Goal: Transaction & Acquisition: Purchase product/service

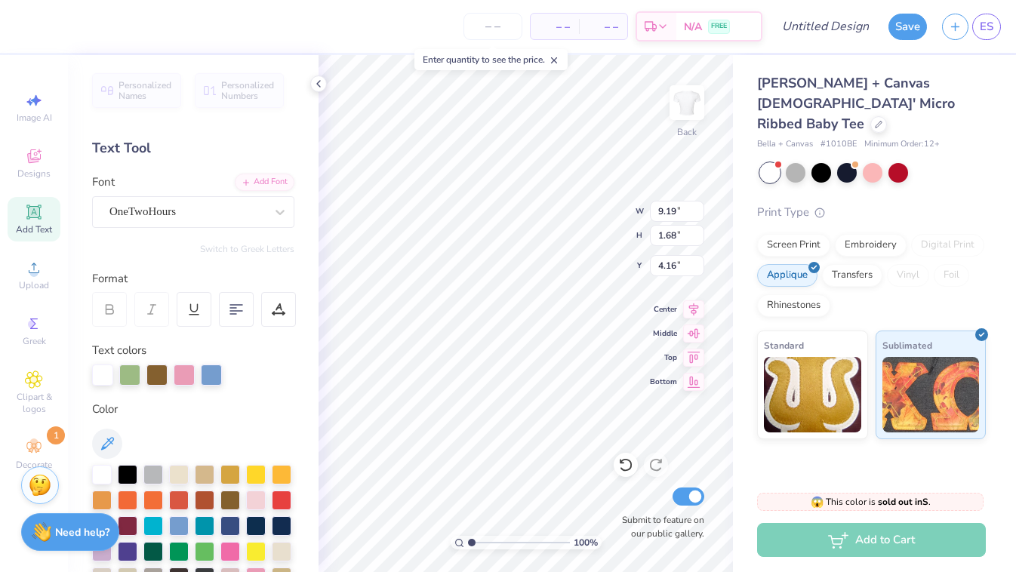
scroll to position [180, 0]
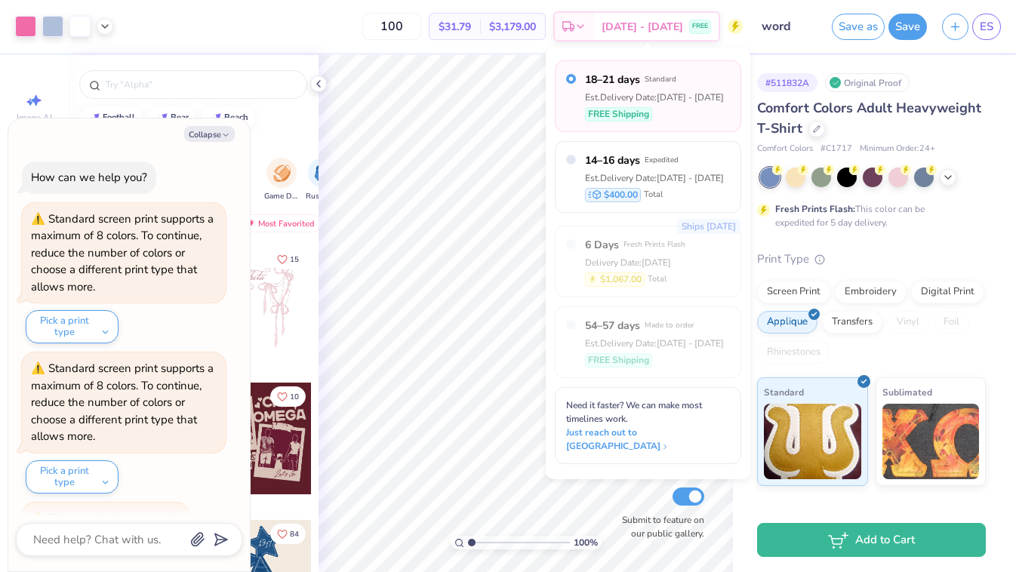
scroll to position [454, 0]
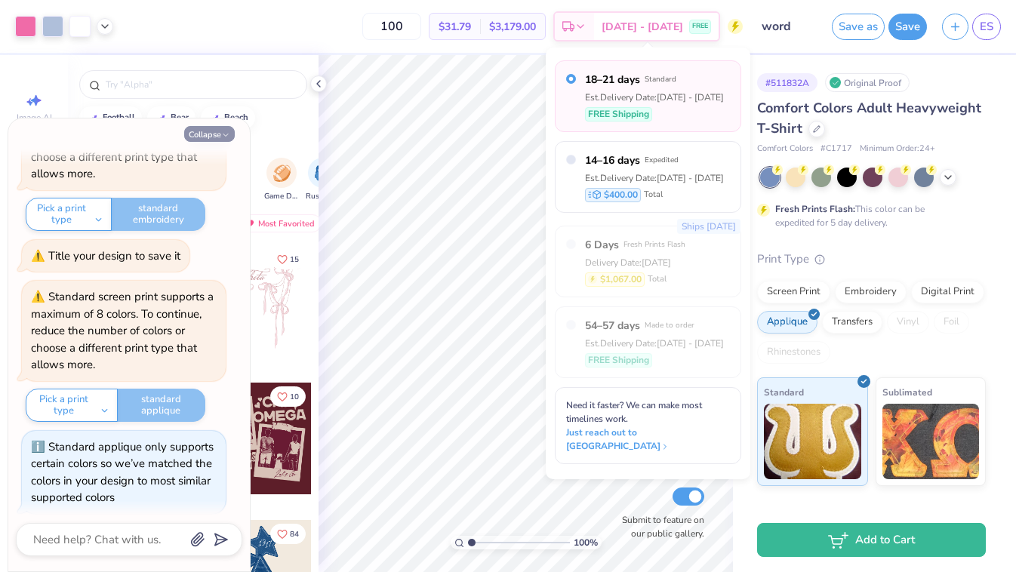
click at [232, 136] on button "Collapse" at bounding box center [209, 134] width 51 height 16
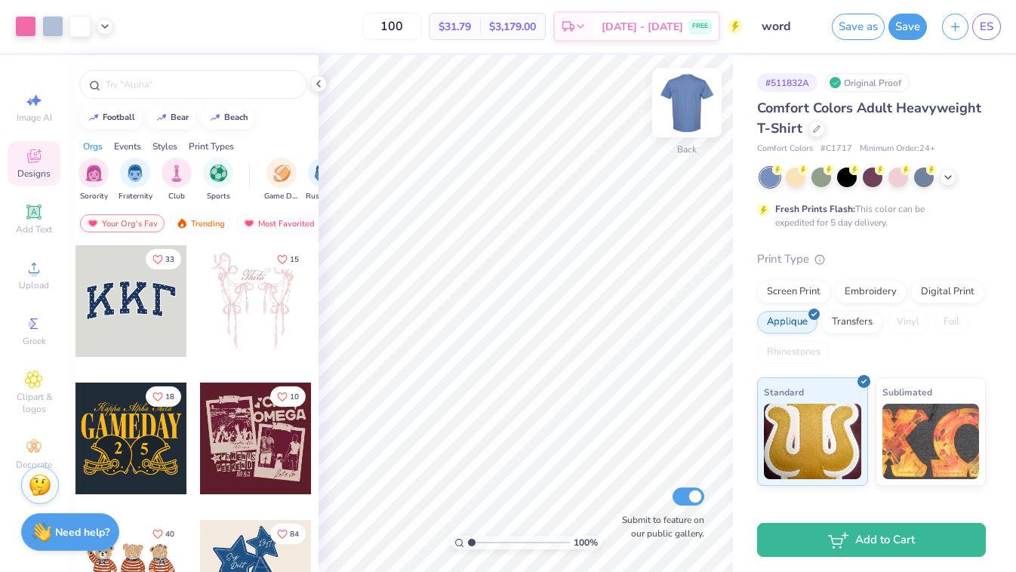
click at [692, 101] on img at bounding box center [687, 102] width 60 height 60
click at [698, 104] on img at bounding box center [687, 102] width 60 height 60
click at [818, 137] on div "Comfort Colors Adult Heavyweight T-Shirt" at bounding box center [871, 118] width 229 height 41
click at [817, 132] on div at bounding box center [817, 127] width 17 height 17
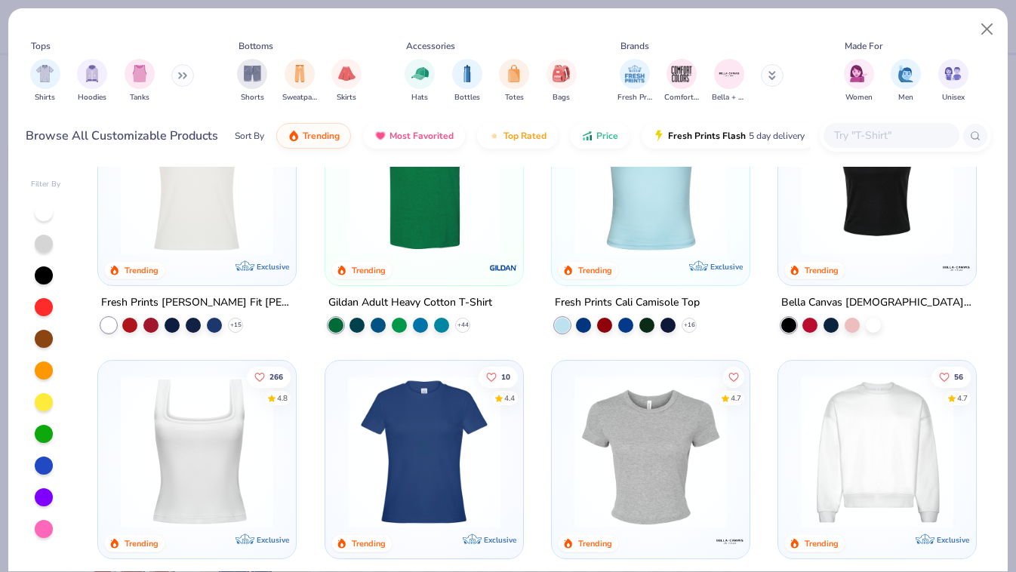
scroll to position [437, 0]
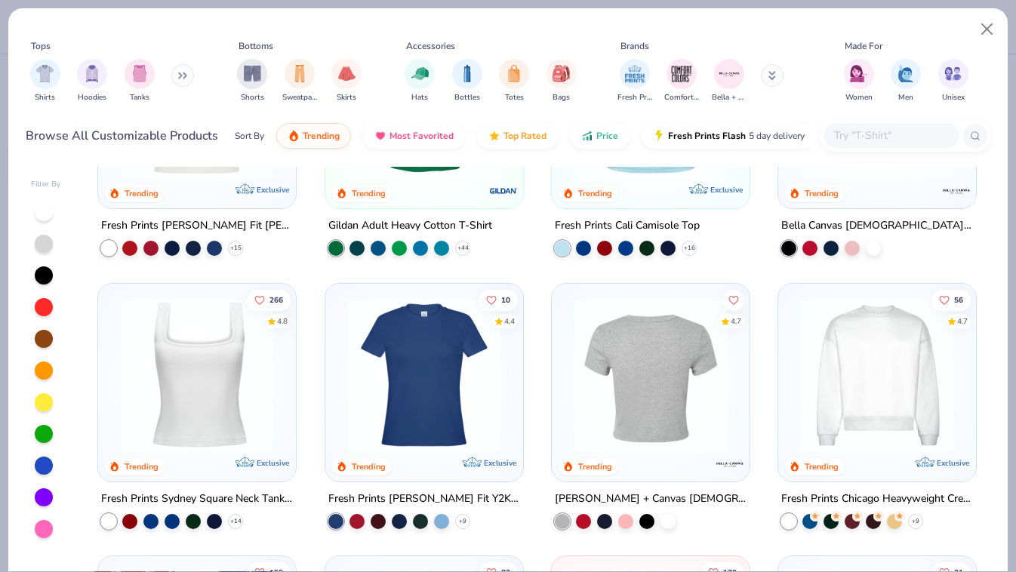
click at [680, 322] on img at bounding box center [651, 374] width 168 height 153
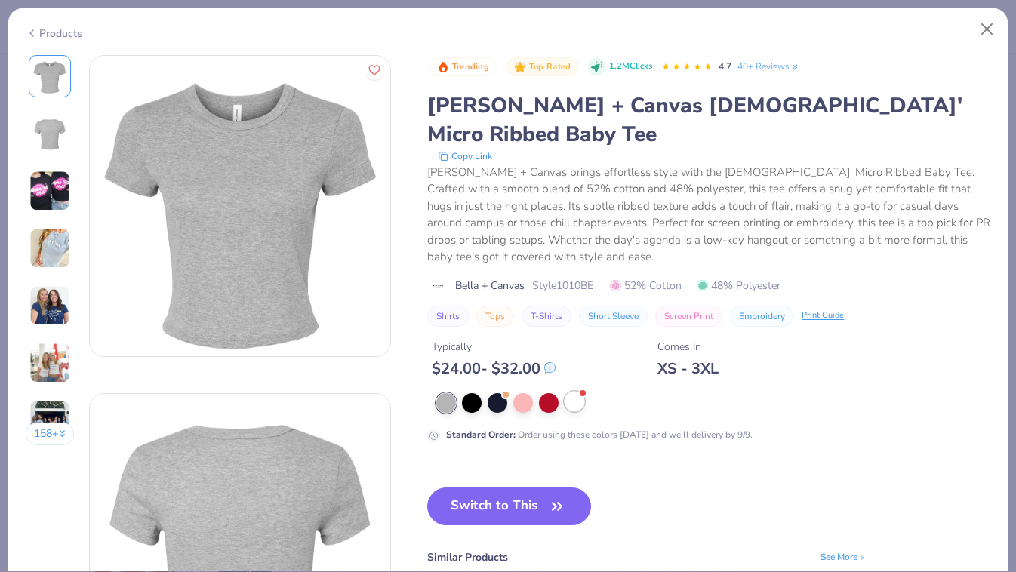
click at [582, 392] on div at bounding box center [575, 402] width 20 height 20
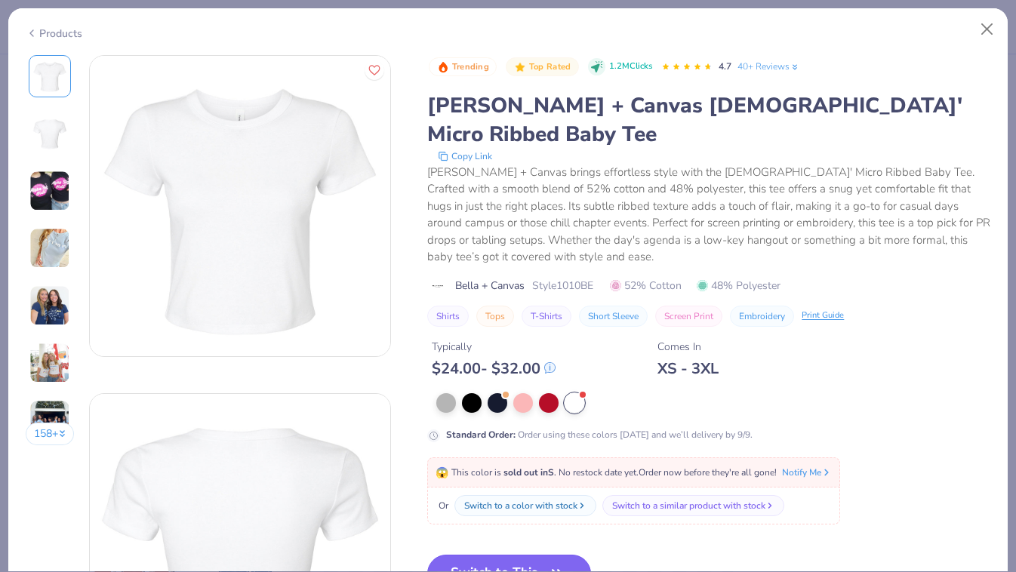
click at [501, 561] on button "Switch to This" at bounding box center [509, 574] width 164 height 38
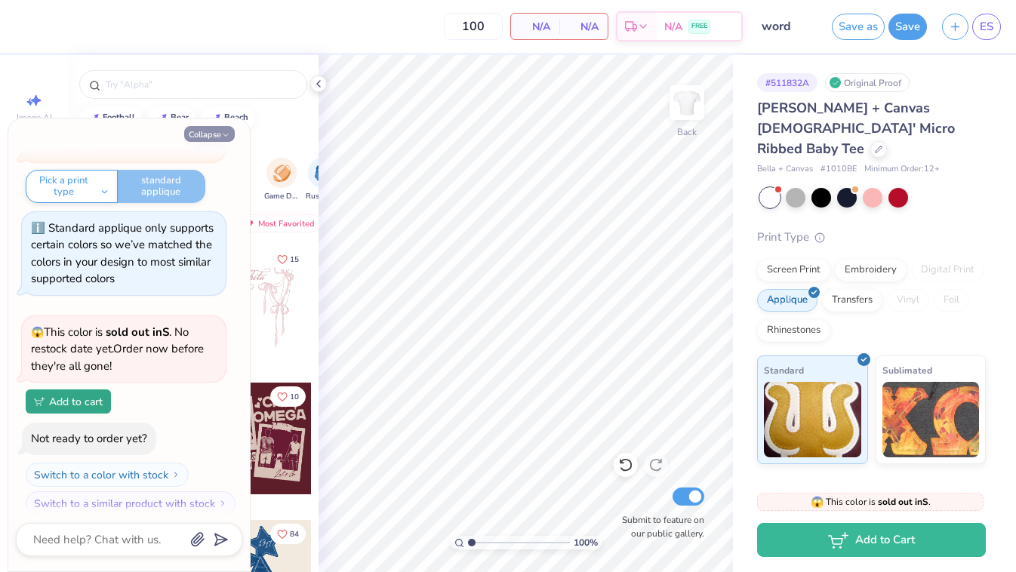
click at [205, 130] on button "Collapse" at bounding box center [209, 134] width 51 height 16
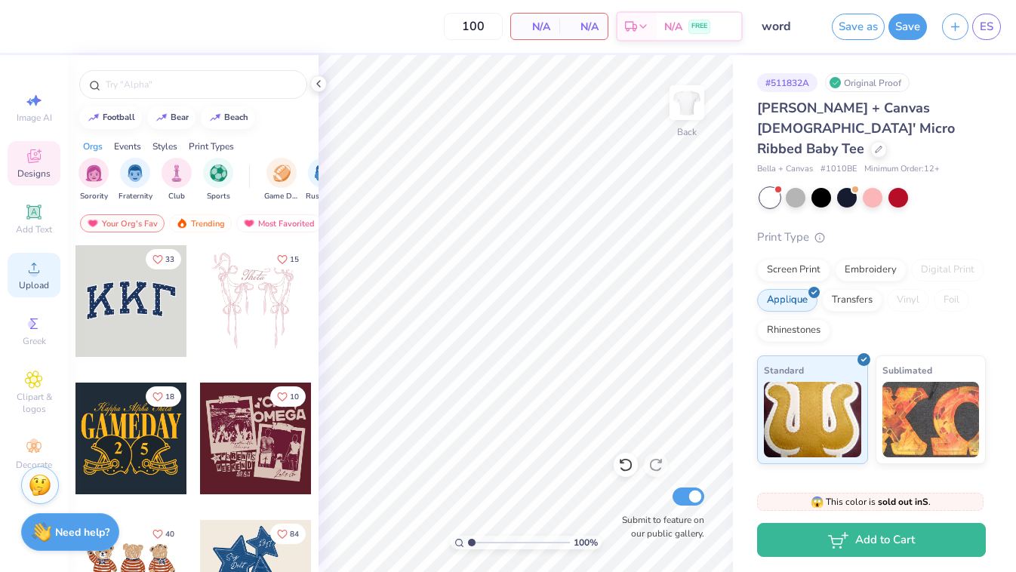
click at [26, 278] on div "Upload" at bounding box center [34, 275] width 53 height 45
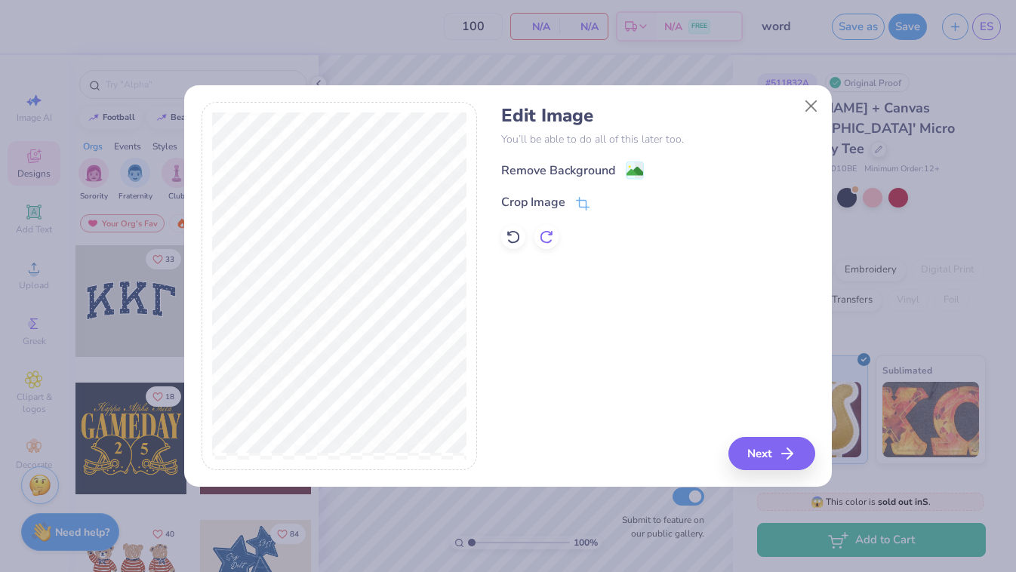
click at [549, 242] on icon at bounding box center [546, 237] width 15 height 15
click at [631, 176] on image at bounding box center [635, 173] width 17 height 17
click at [769, 458] on button "Next" at bounding box center [774, 453] width 87 height 33
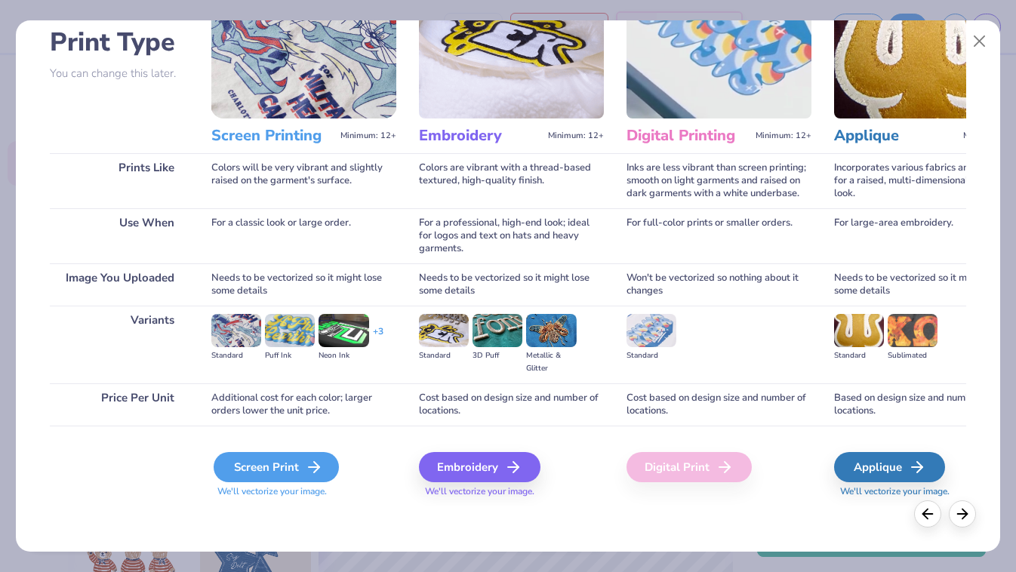
scroll to position [105, 0]
click at [264, 467] on div "Screen Print" at bounding box center [276, 467] width 125 height 30
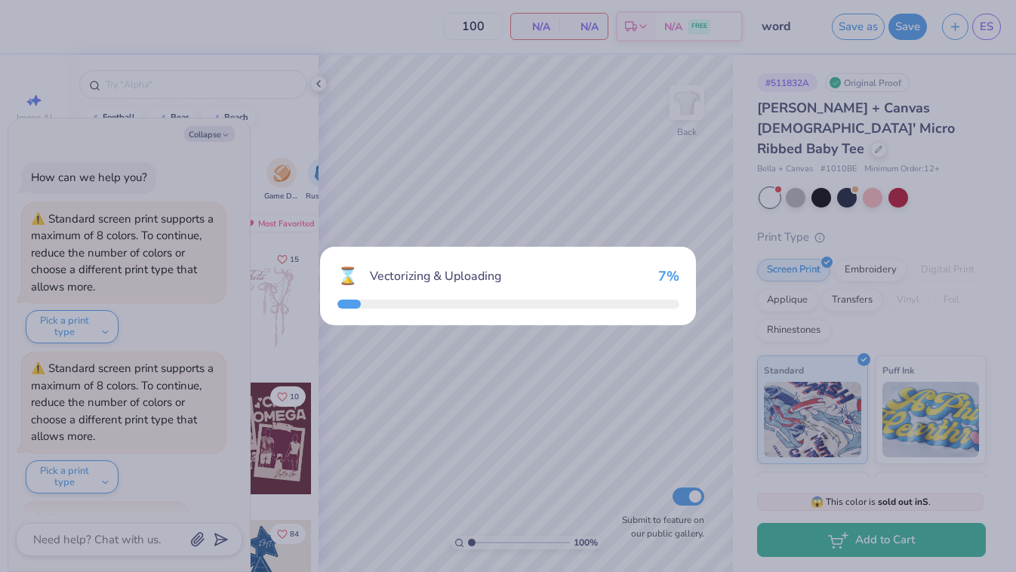
scroll to position [763, 0]
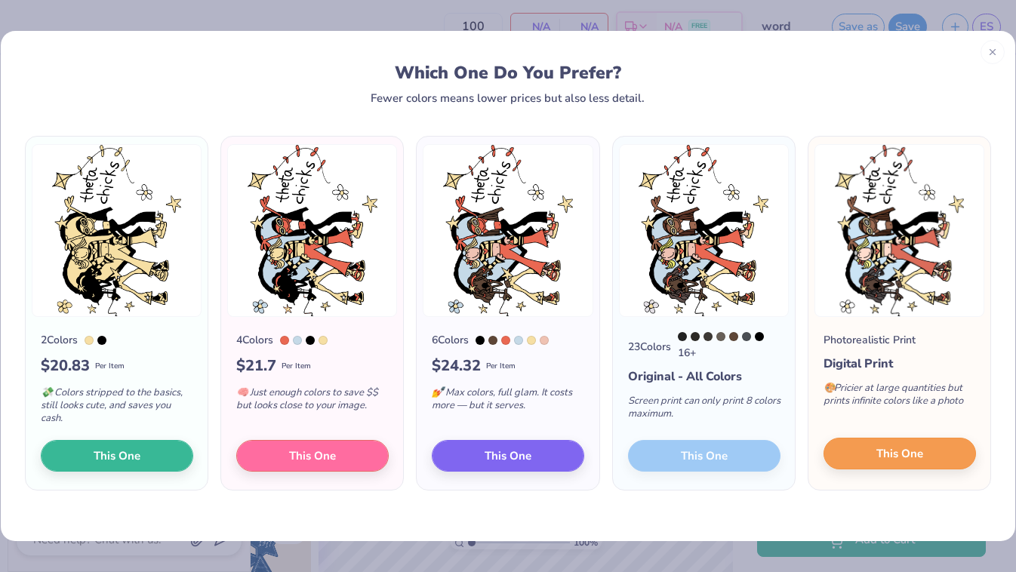
click at [960, 445] on button "This One" at bounding box center [900, 454] width 153 height 32
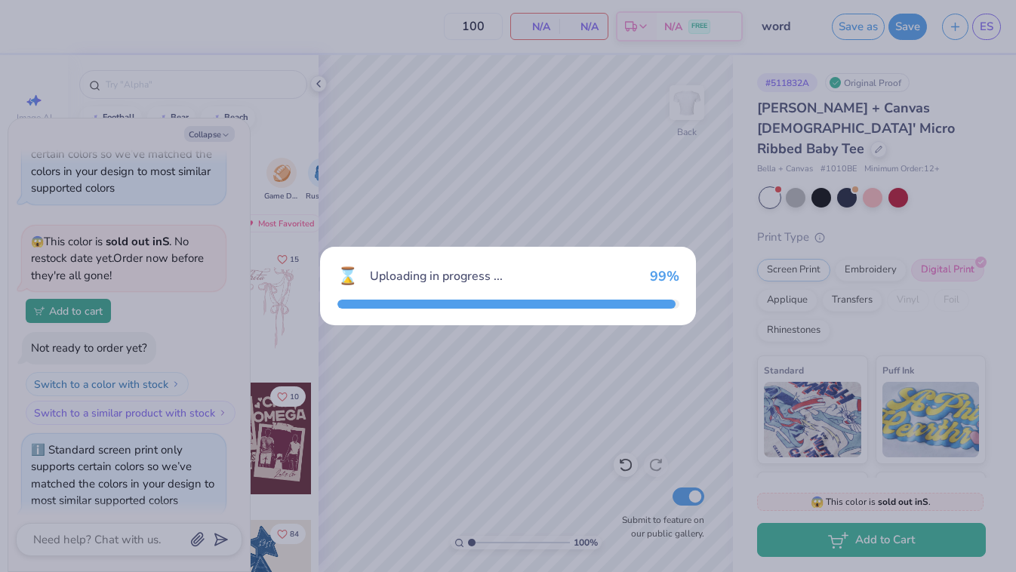
scroll to position [1349, 0]
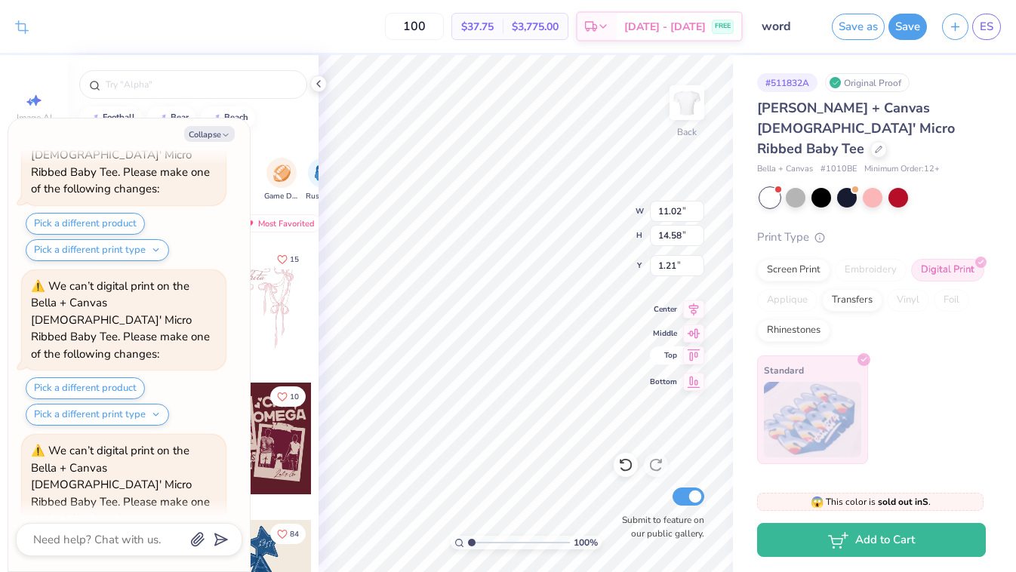
click at [702, 350] on div "100 % Back W 11.02 11.02 " H 14.58 14.58 " Y 1.21 1.21 " Center Middle Top Bott…" at bounding box center [526, 313] width 415 height 517
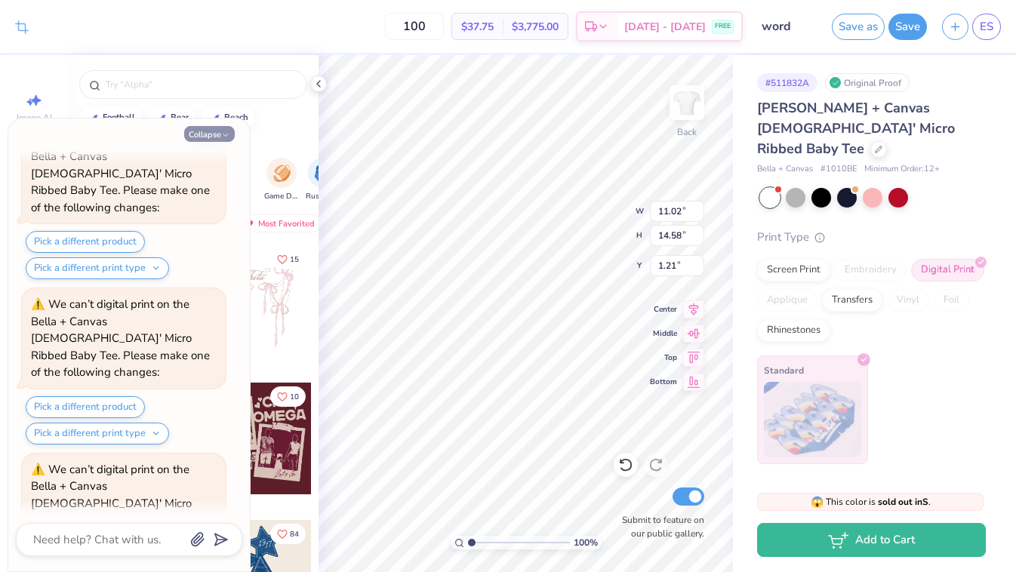
click at [212, 129] on button "Collapse" at bounding box center [209, 134] width 51 height 16
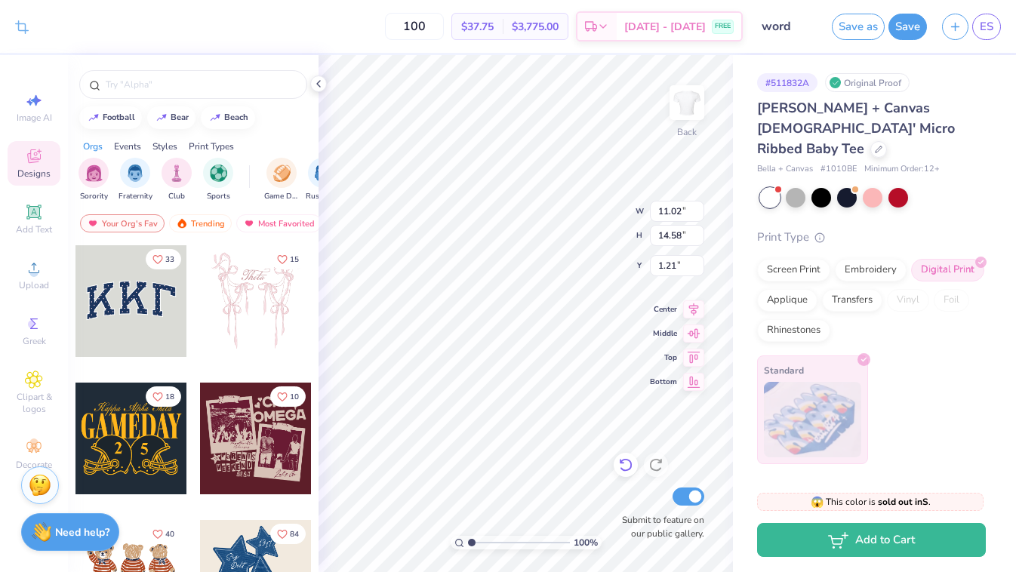
type textarea "x"
type input "7.30"
type input "9.66"
type input "6.12"
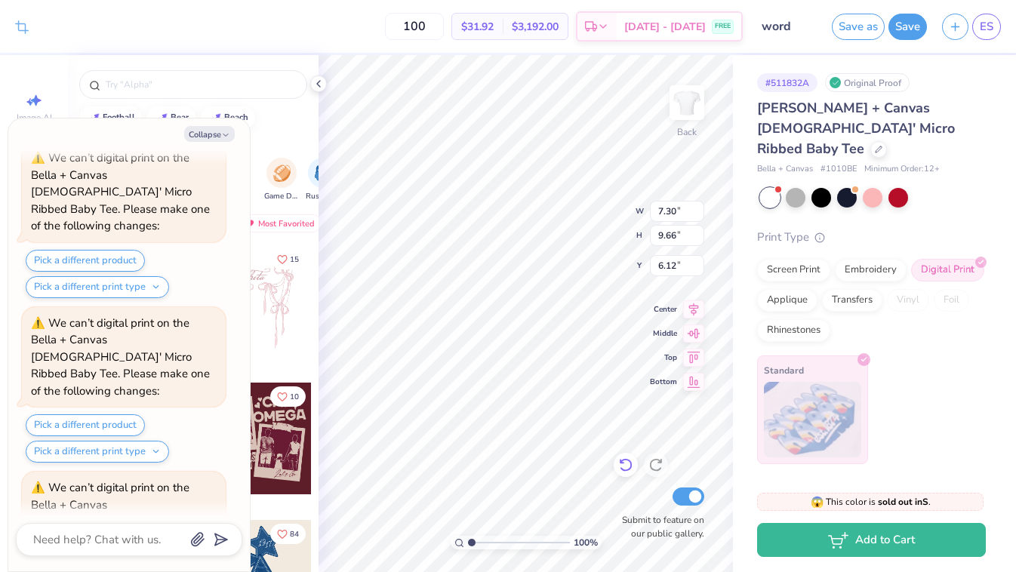
type textarea "x"
type input "3.00"
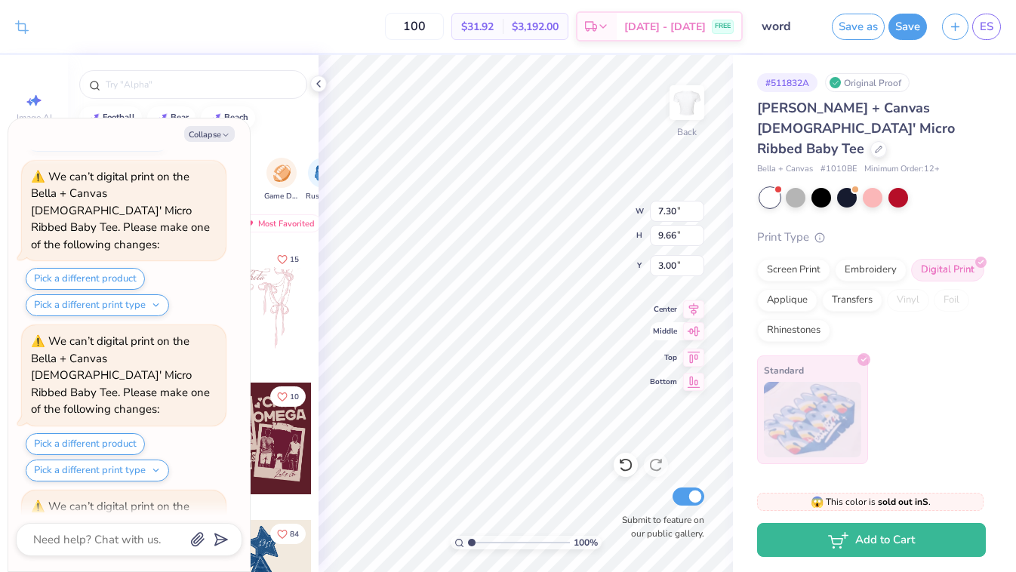
click at [651, 338] on div "100 % Back W 7.30 7.30 " H 9.66 9.66 " Y 3.00 3.00 " Center Middle Top Bottom S…" at bounding box center [526, 313] width 415 height 517
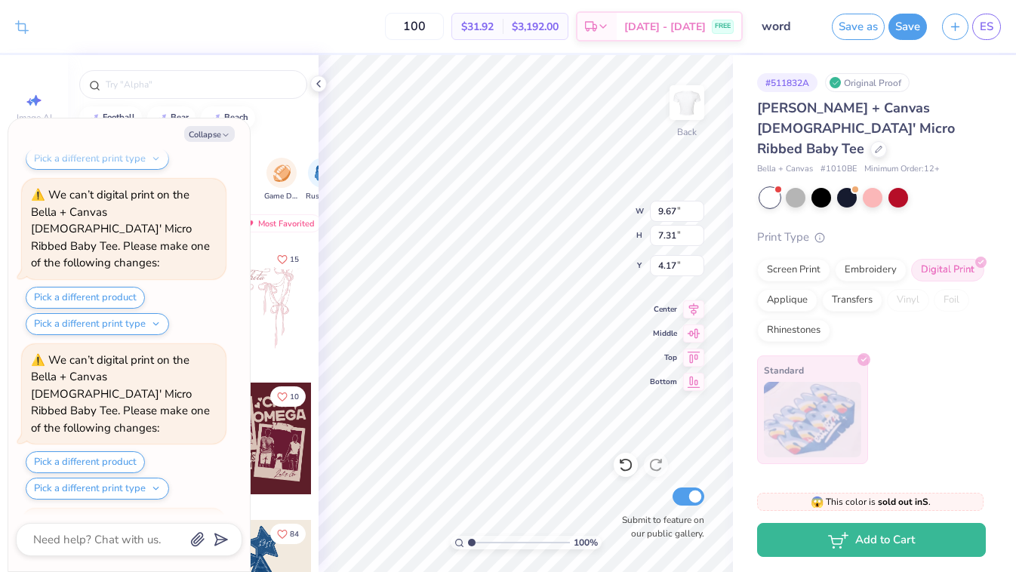
type textarea "x"
type input "3.00"
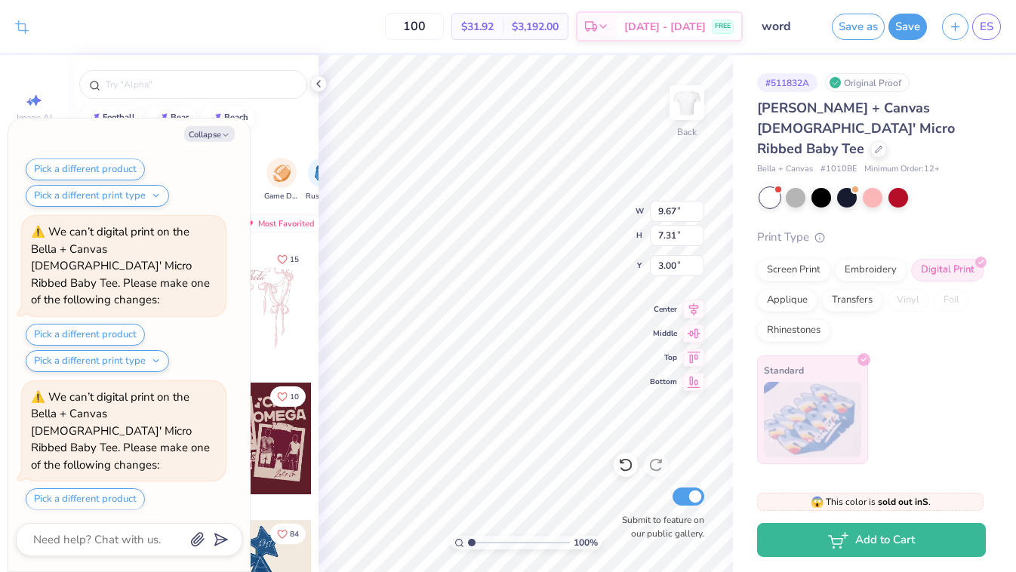
scroll to position [2375, 0]
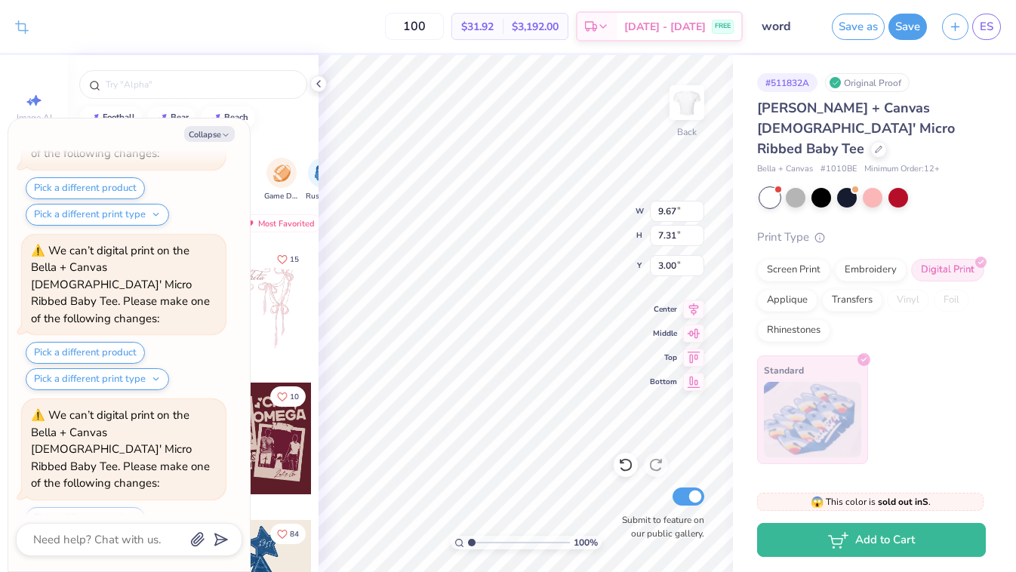
type textarea "x"
type input "10.30"
type input "7.79"
type input "2.51"
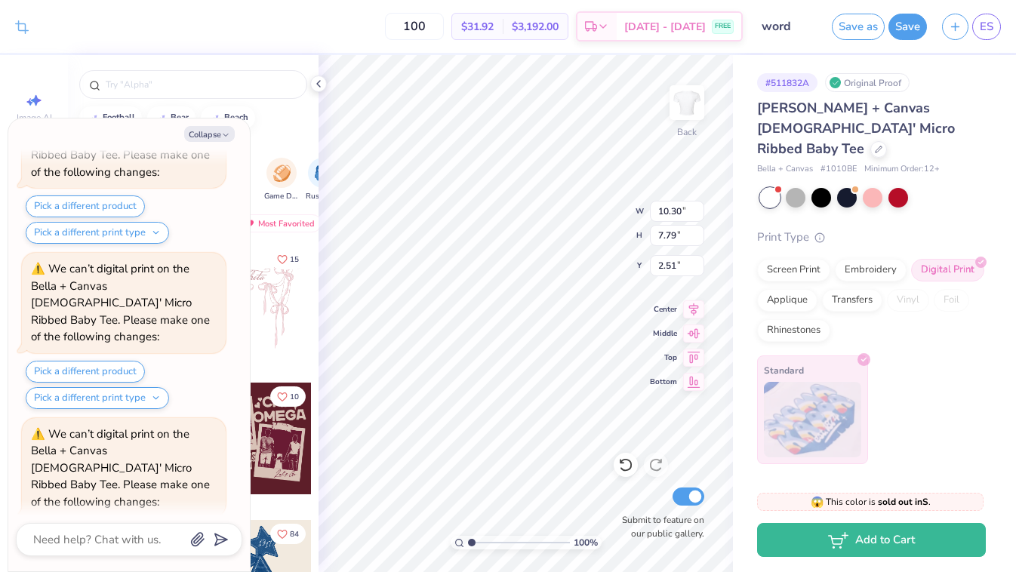
type textarea "x"
type input "2.67"
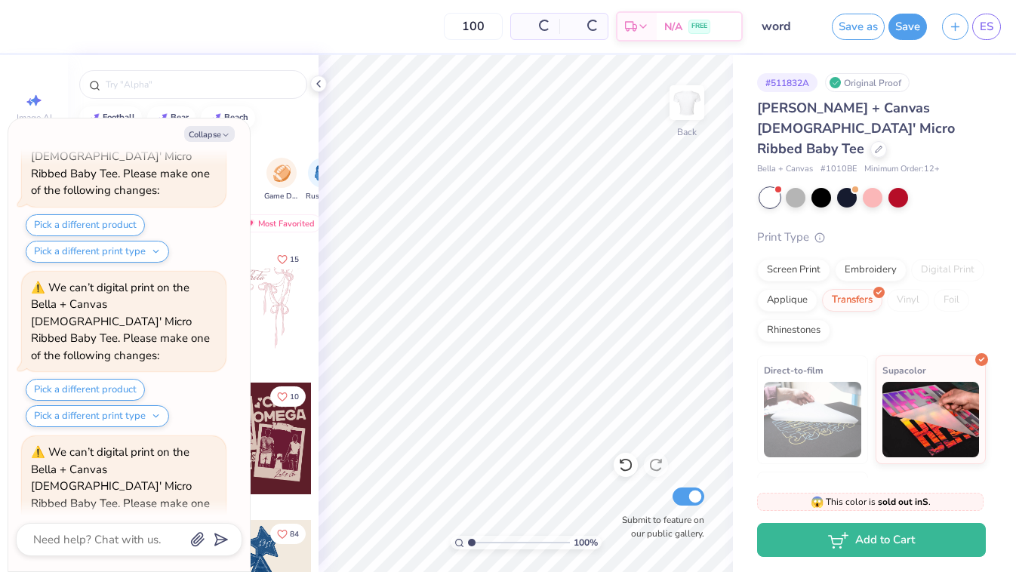
scroll to position [2689, 0]
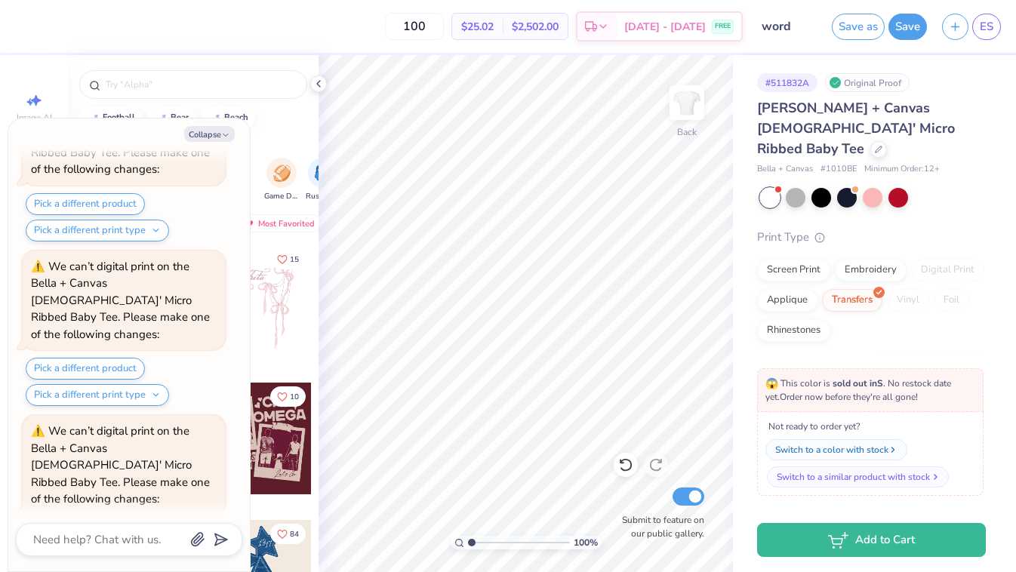
click at [872, 477] on div "Switch to a similar product with stock" at bounding box center [853, 477] width 153 height 14
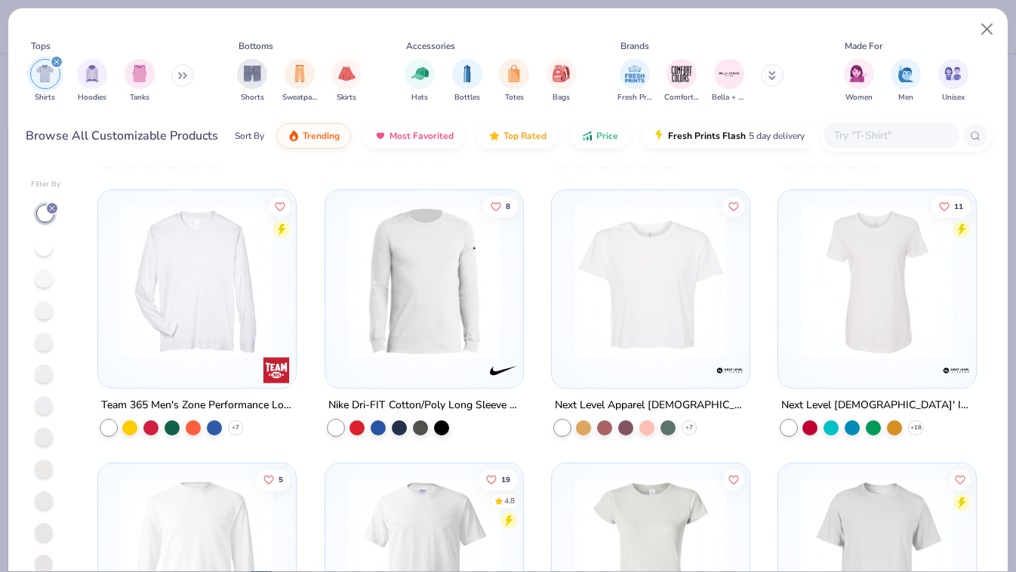
scroll to position [2438, 0]
click at [652, 281] on img at bounding box center [651, 283] width 168 height 153
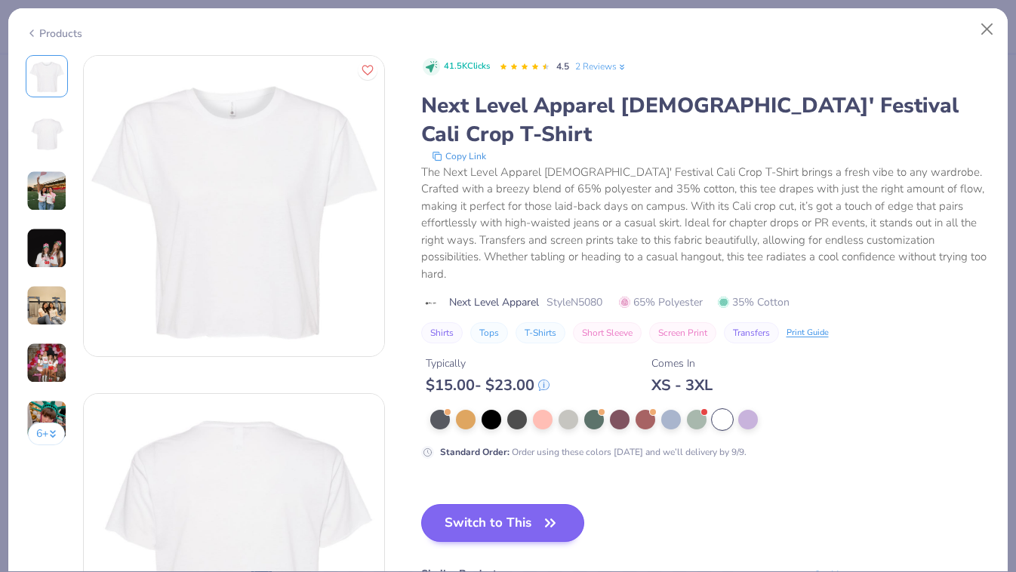
click at [516, 504] on button "Switch to This" at bounding box center [503, 523] width 164 height 38
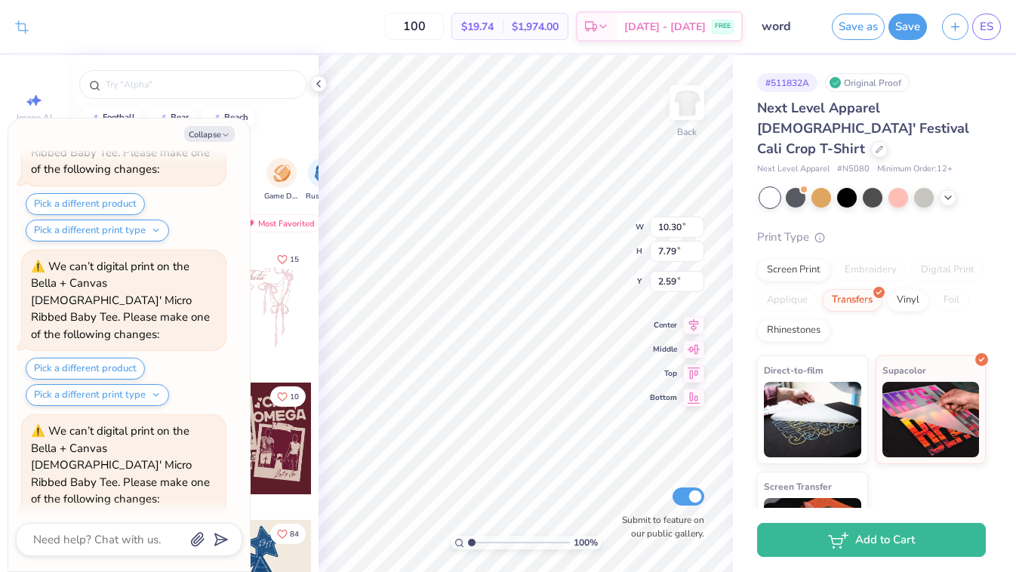
scroll to position [2813, 0]
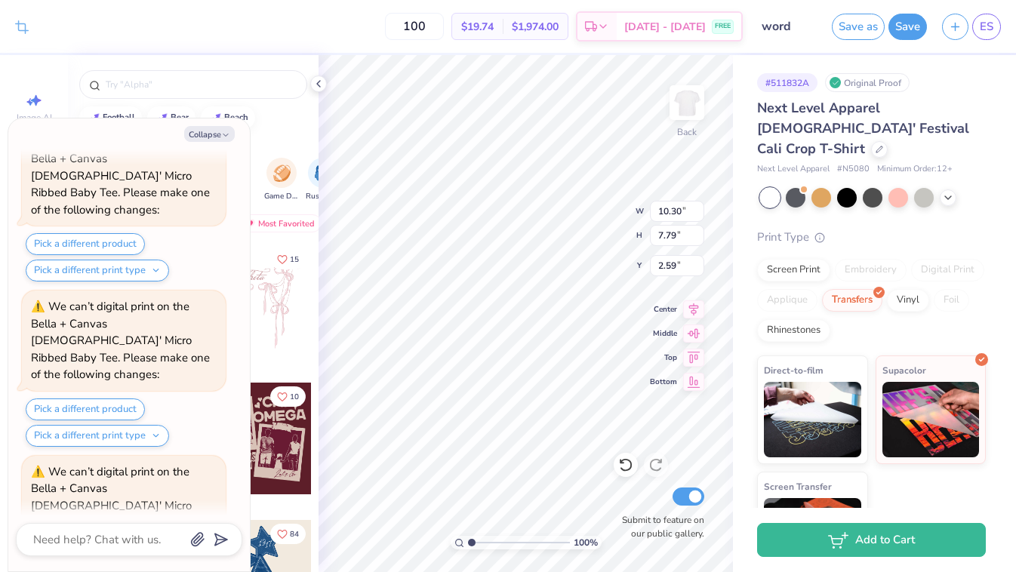
type textarea "x"
type input "10.98"
type input "8.31"
type textarea "x"
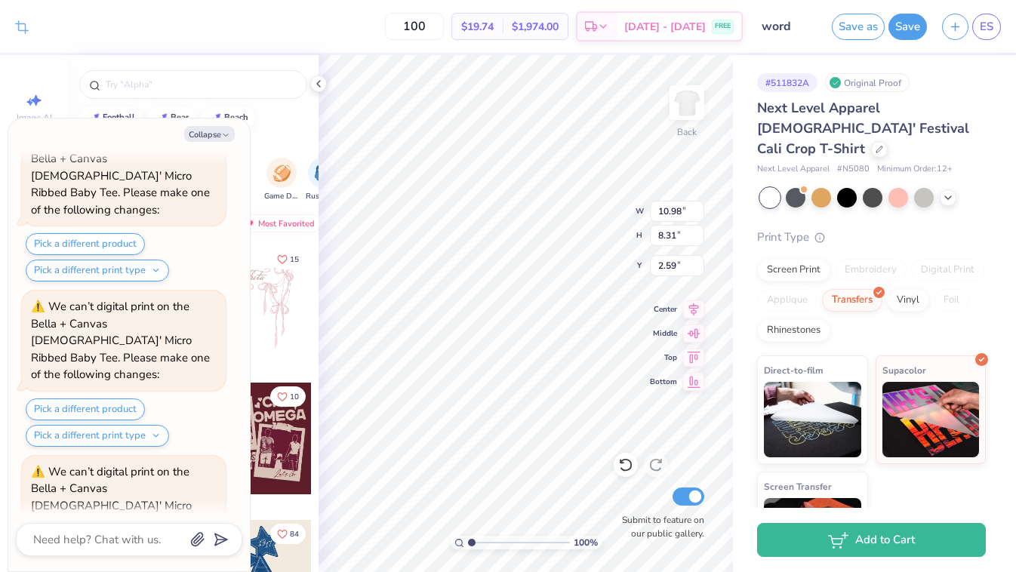
type input "11.70"
type input "8.85"
type input "2.67"
type textarea "x"
type input "2.28"
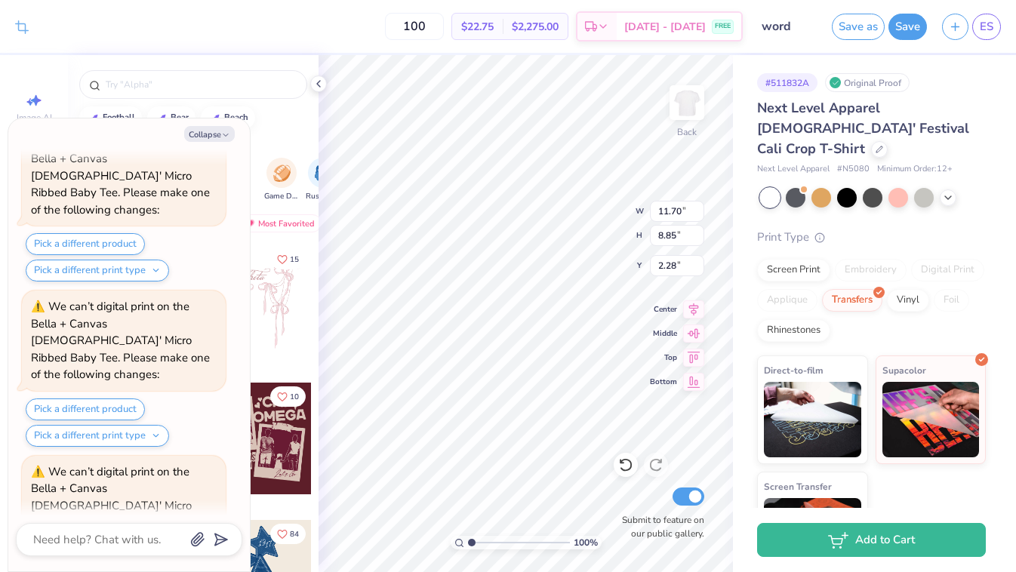
type textarea "x"
type input "11.80"
type input "8.92"
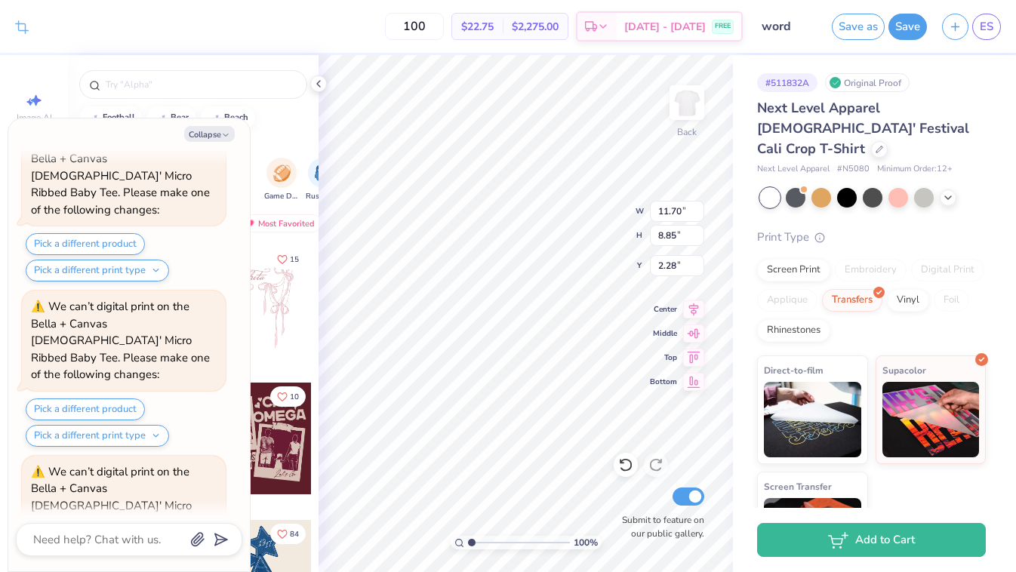
type input "2.59"
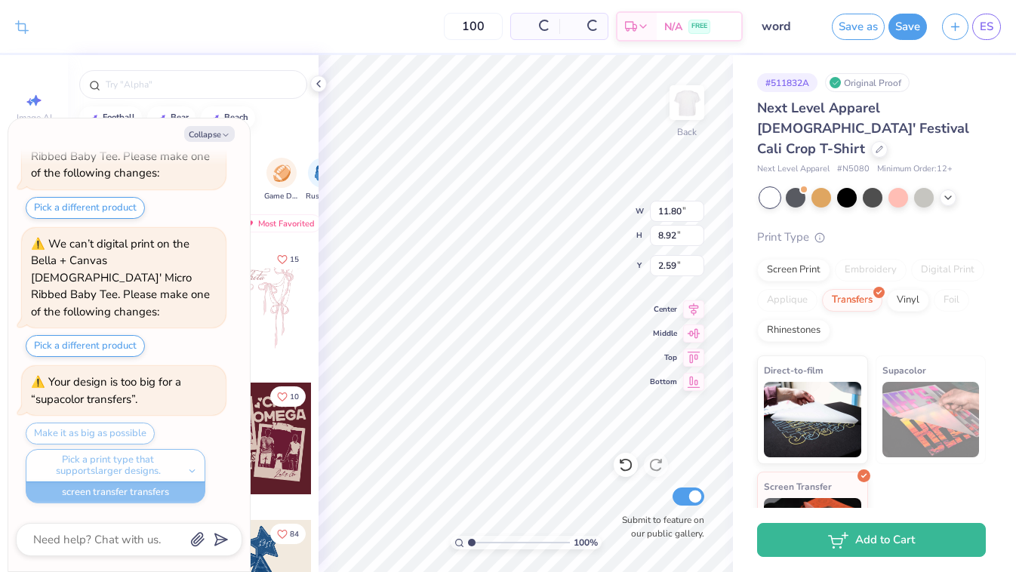
scroll to position [2470, 0]
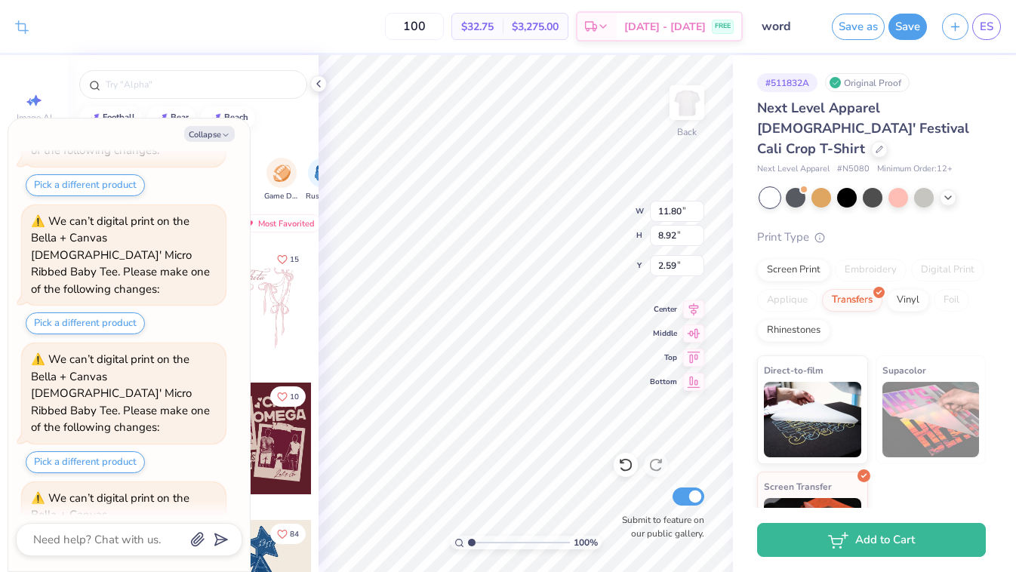
type textarea "x"
type input "2.63"
click at [780, 5] on div "Design Title word" at bounding box center [788, 26] width 74 height 53
click at [780, 29] on input "word" at bounding box center [788, 26] width 74 height 30
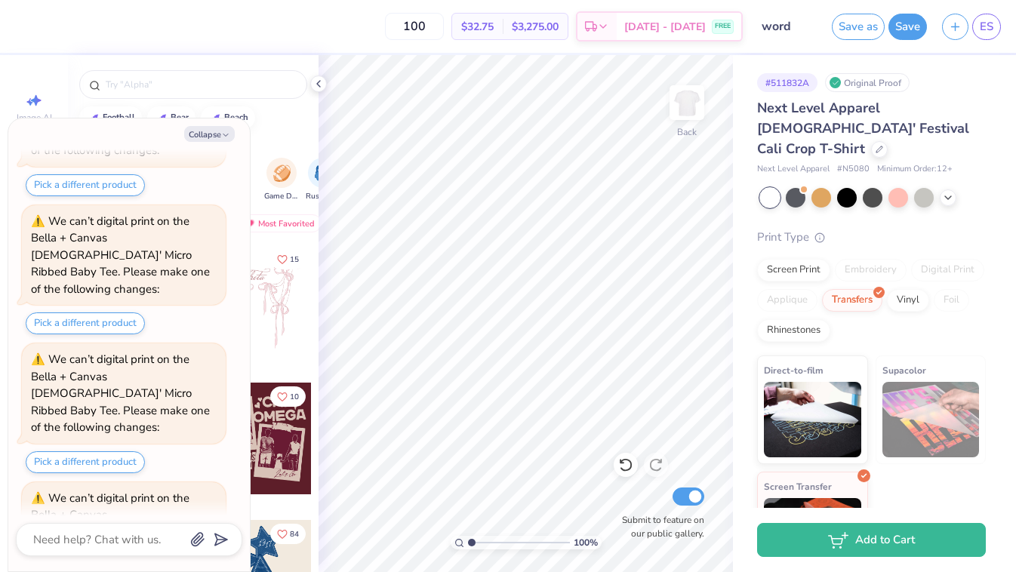
click at [801, 24] on input "word" at bounding box center [788, 26] width 74 height 30
click at [840, 24] on button "Save as" at bounding box center [858, 24] width 53 height 26
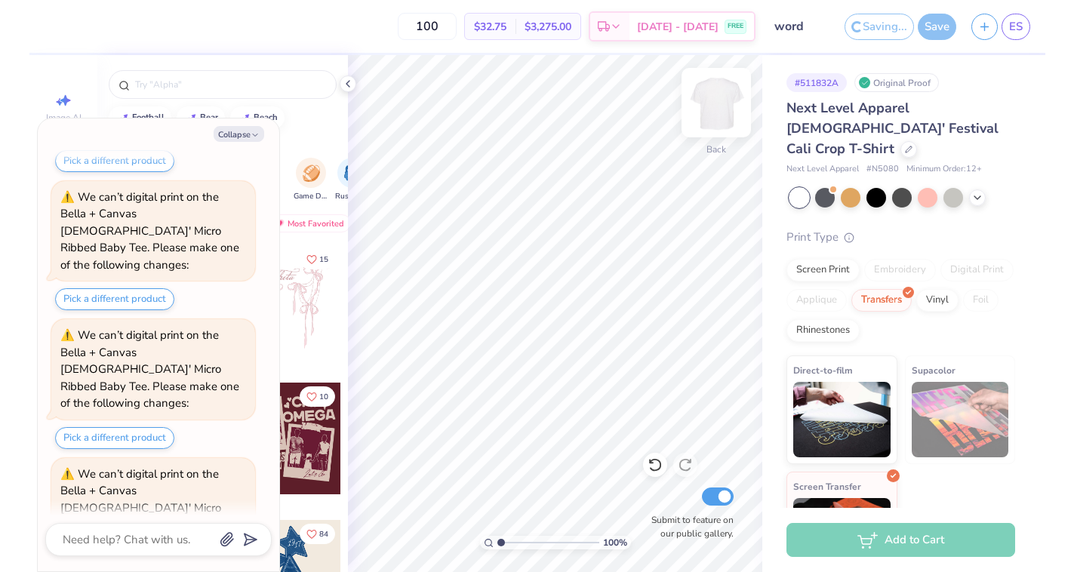
scroll to position [2446, 0]
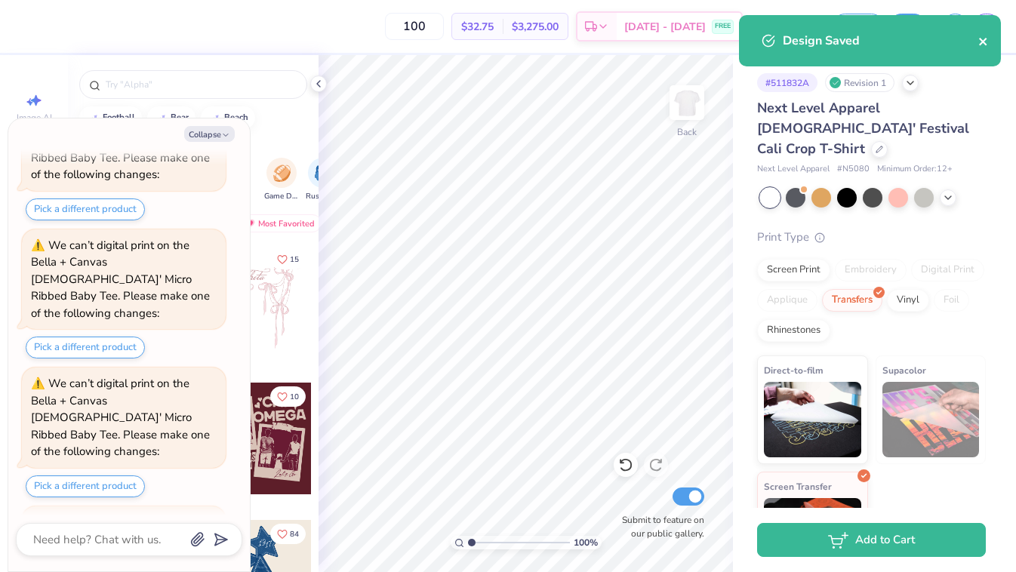
click at [981, 40] on icon "close" at bounding box center [983, 42] width 8 height 8
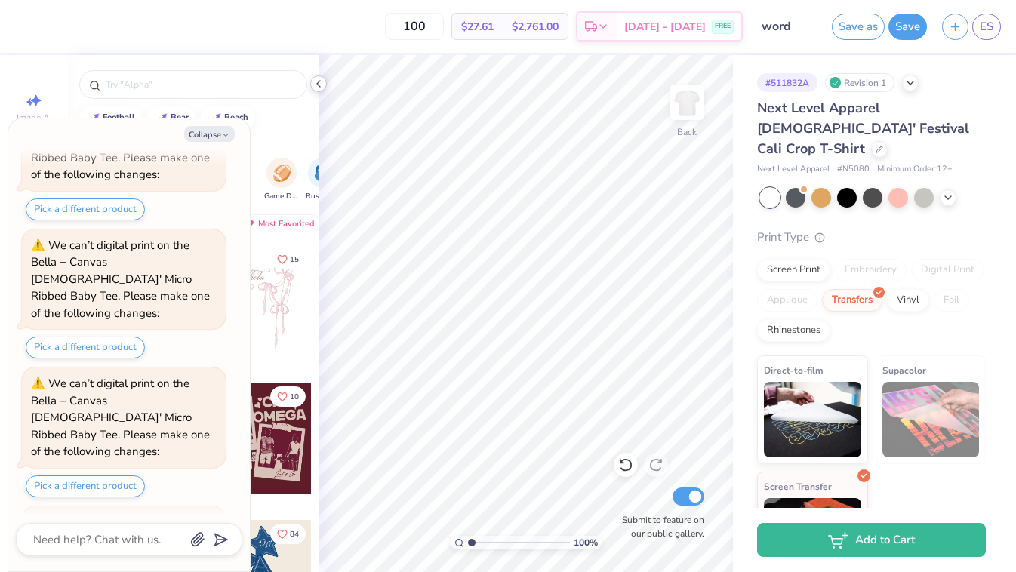
click at [319, 89] on icon at bounding box center [319, 84] width 12 height 12
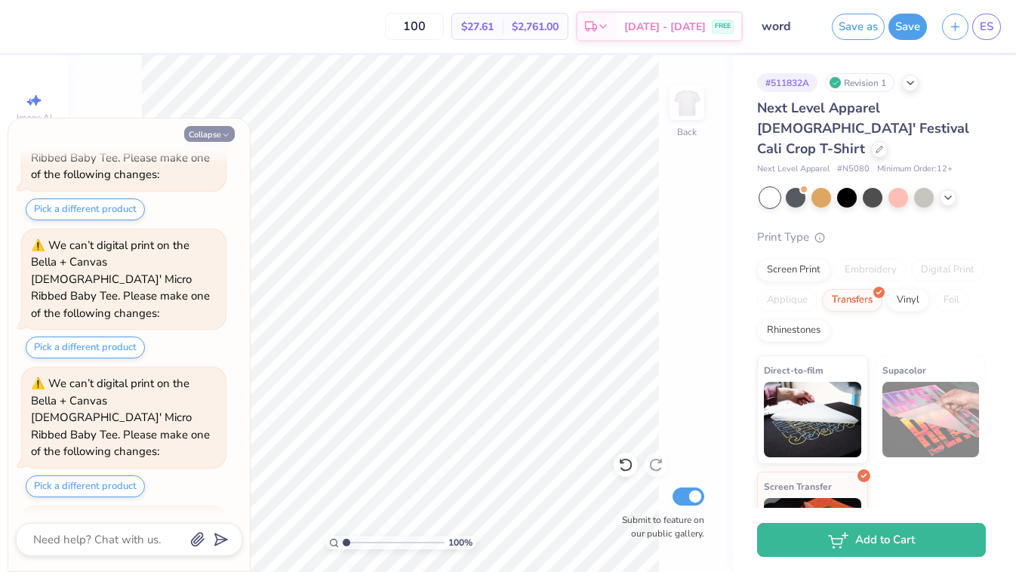
click at [214, 134] on button "Collapse" at bounding box center [209, 134] width 51 height 16
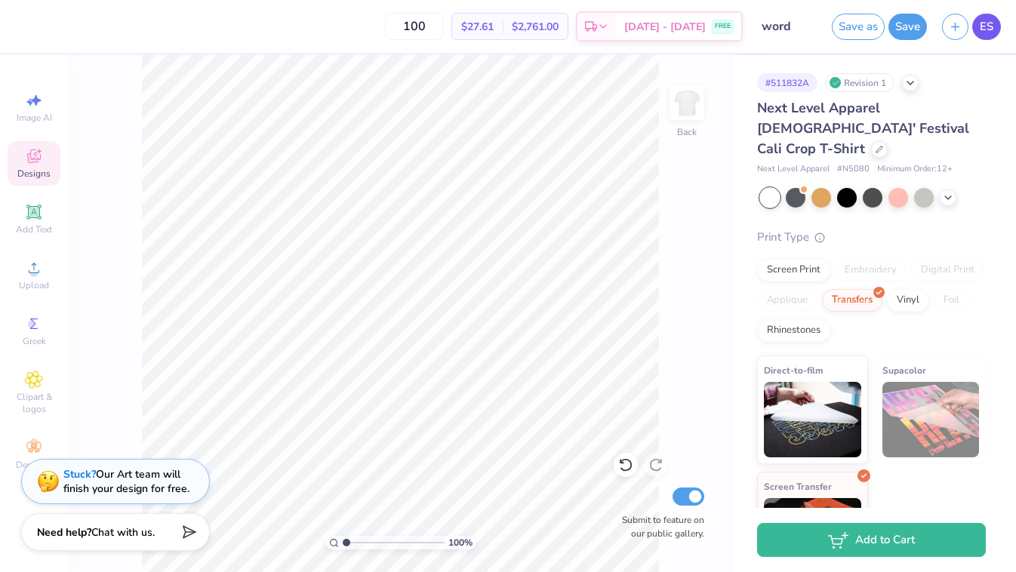
click at [999, 20] on link "ES" at bounding box center [987, 27] width 29 height 26
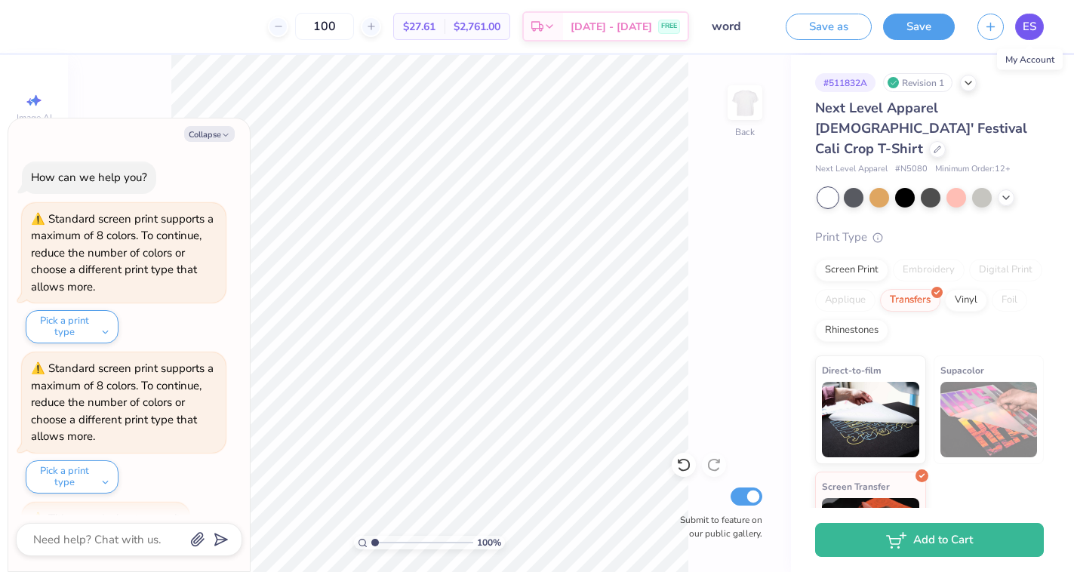
scroll to position [2630, 0]
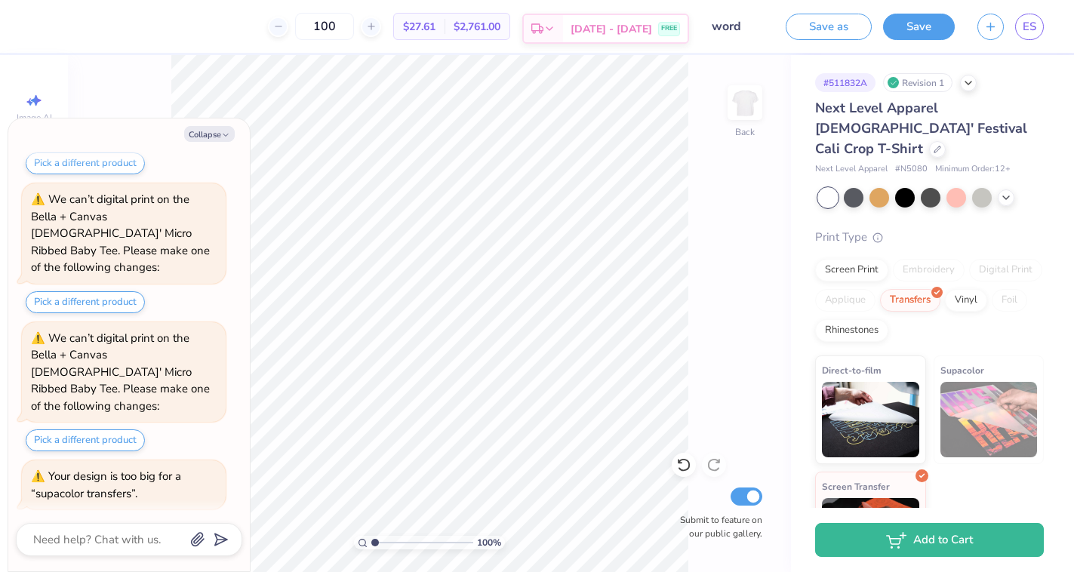
click at [632, 28] on span "[DATE] - [DATE]" at bounding box center [612, 29] width 82 height 16
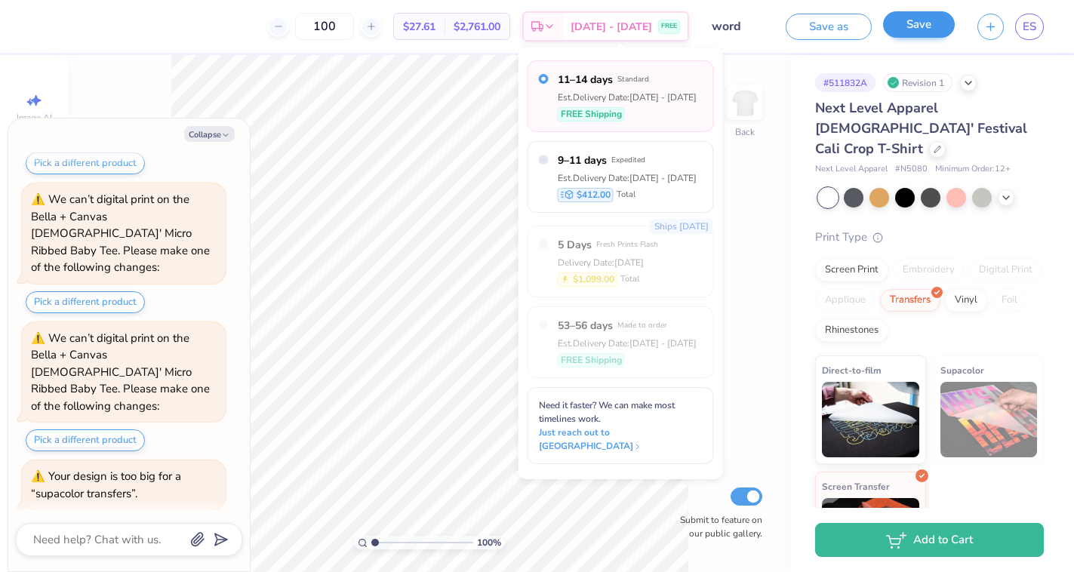
click at [905, 25] on button "Save" at bounding box center [919, 24] width 72 height 26
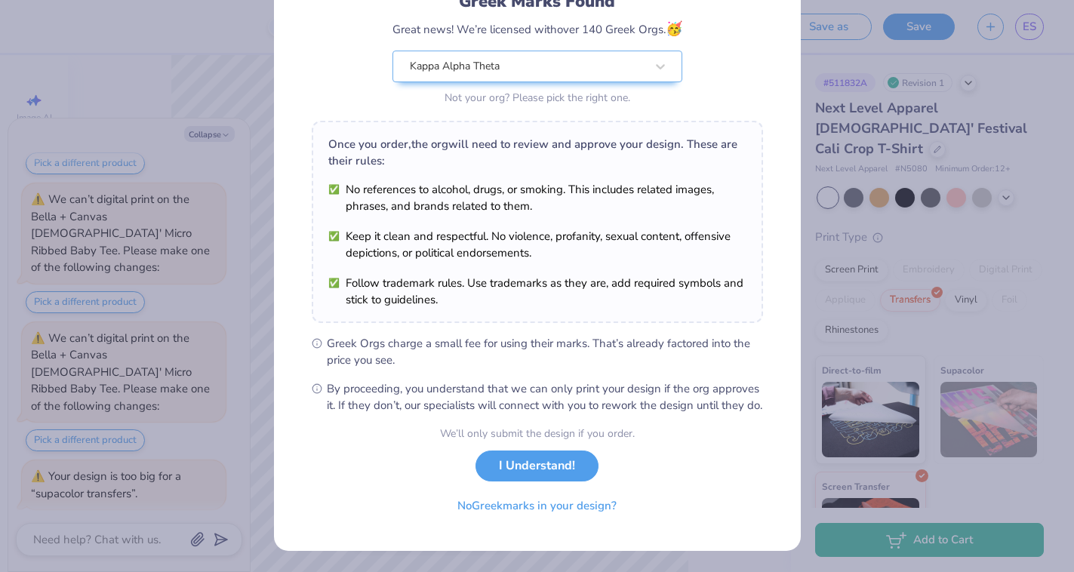
scroll to position [134, 0]
click at [550, 463] on button "I Understand!" at bounding box center [537, 462] width 123 height 31
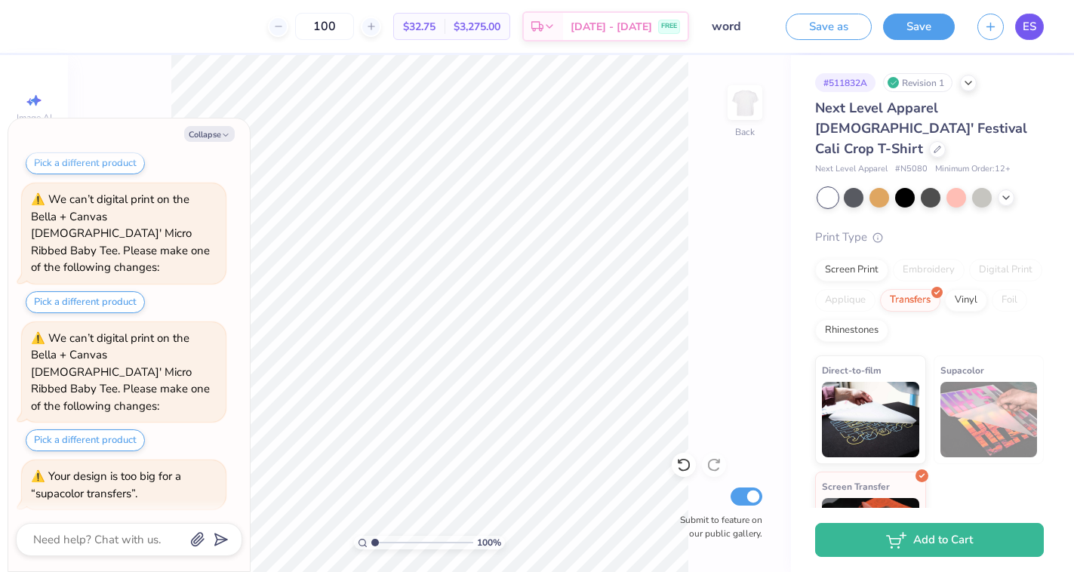
click at [1016, 24] on span "ES" at bounding box center [1030, 26] width 14 height 17
click at [221, 137] on icon "button" at bounding box center [225, 135] width 9 height 9
type textarea "x"
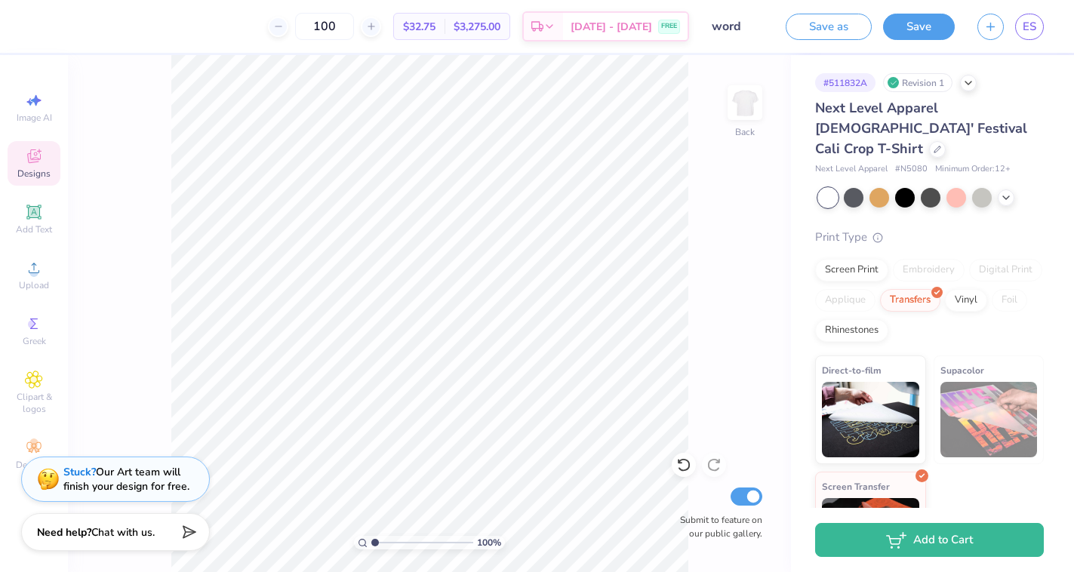
click at [130, 486] on div "Stuck? Our Art team will finish your design for free." at bounding box center [126, 479] width 126 height 29
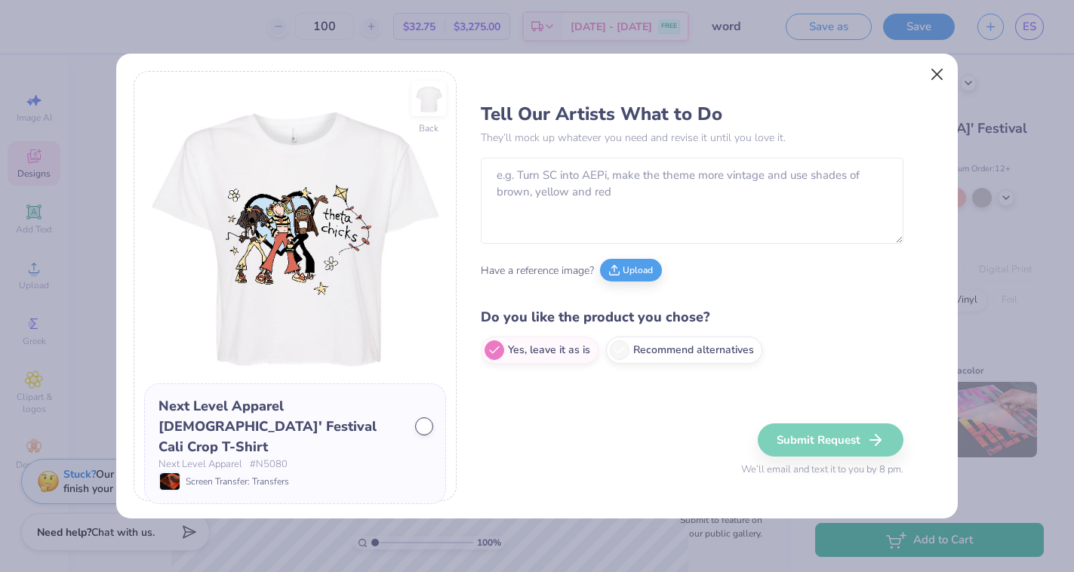
click at [940, 72] on button "Close" at bounding box center [937, 74] width 29 height 29
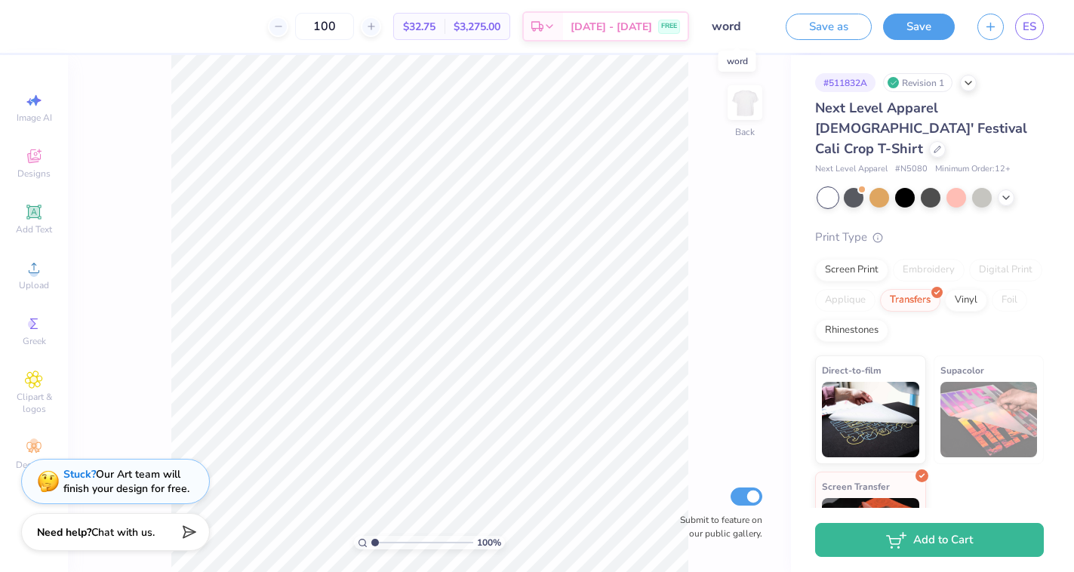
click at [724, 26] on input "word" at bounding box center [738, 26] width 74 height 30
click at [958, 187] on div at bounding box center [957, 197] width 20 height 20
click at [824, 188] on div at bounding box center [828, 198] width 20 height 20
click at [941, 187] on div at bounding box center [931, 197] width 20 height 20
click at [957, 187] on div at bounding box center [957, 197] width 20 height 20
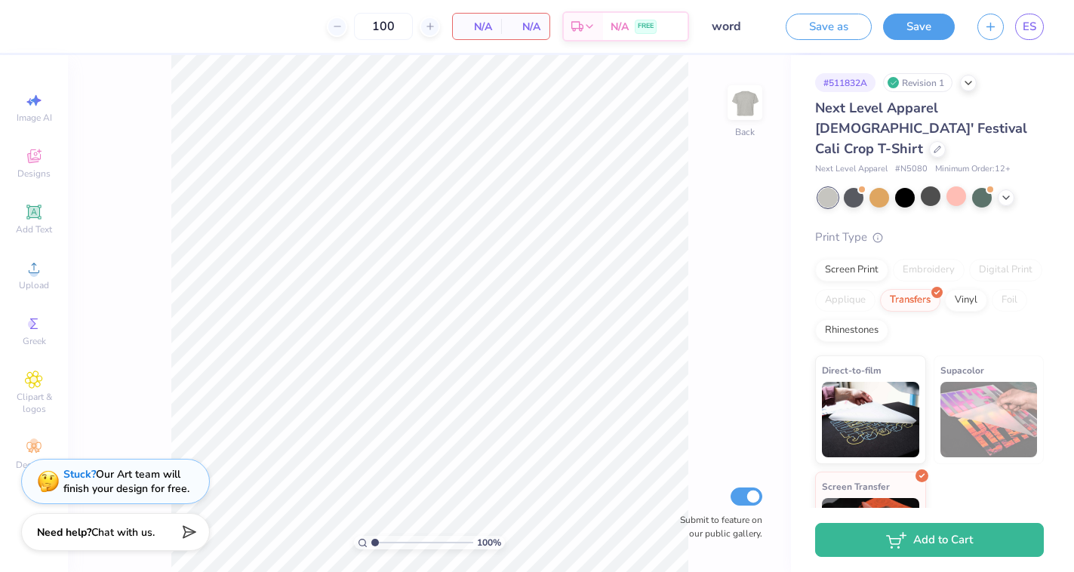
click at [1017, 188] on div at bounding box center [931, 198] width 226 height 20
click at [1011, 190] on icon at bounding box center [1006, 196] width 12 height 12
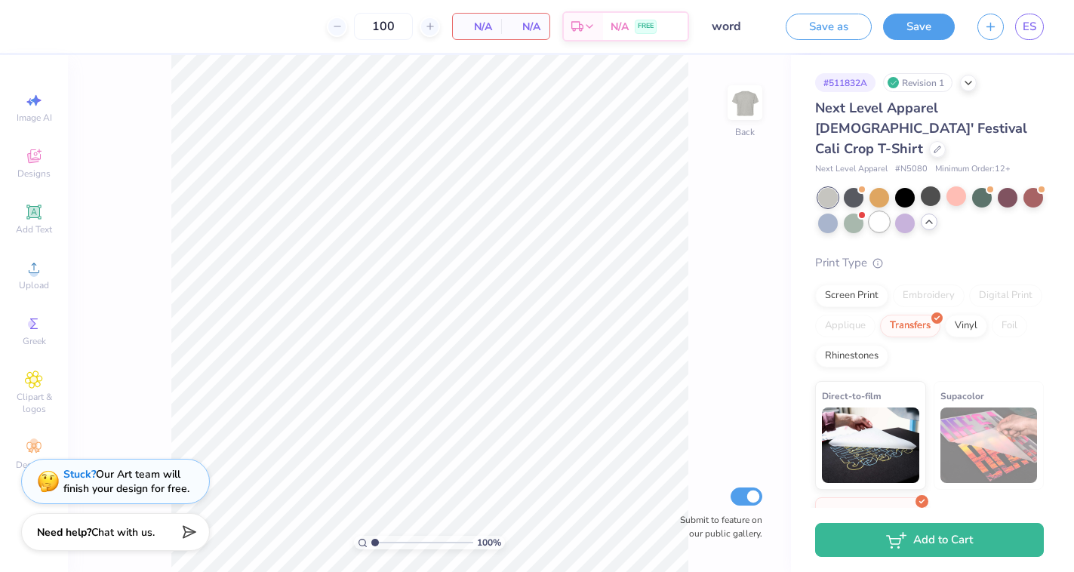
click at [880, 212] on div at bounding box center [880, 222] width 20 height 20
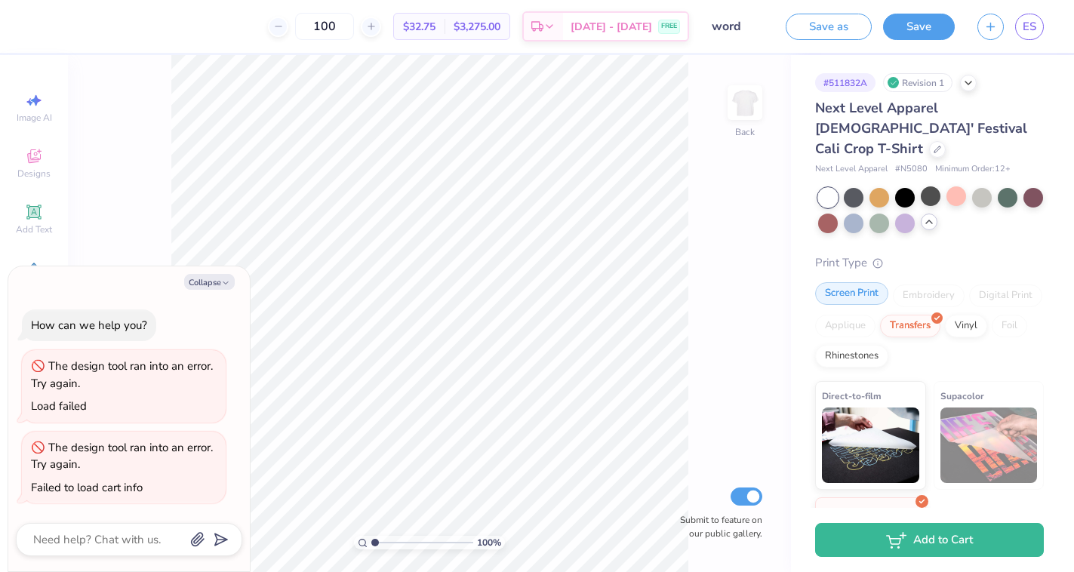
click at [858, 282] on div "Screen Print" at bounding box center [851, 293] width 73 height 23
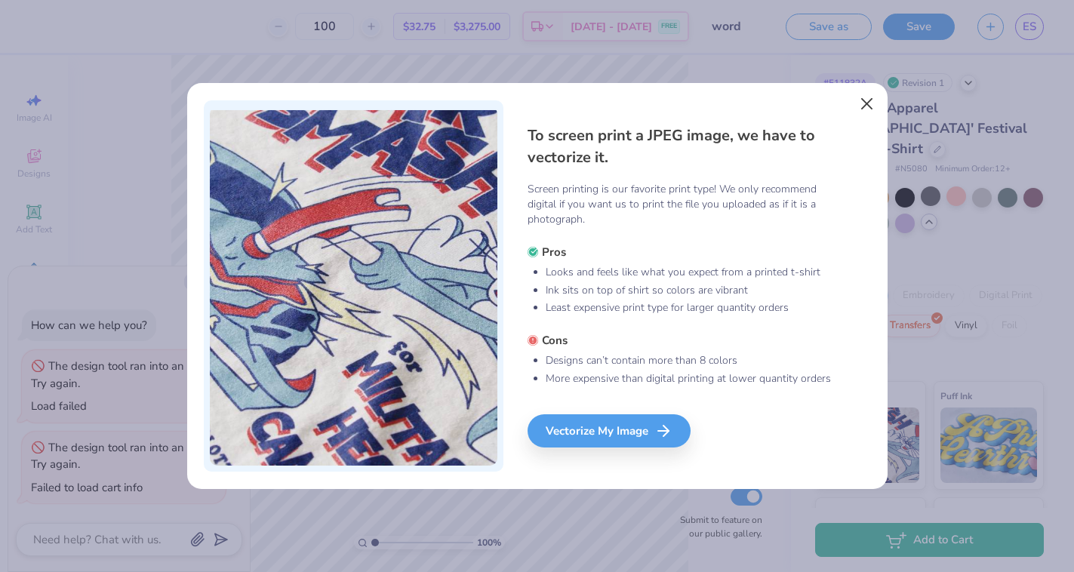
click at [868, 103] on button "Close" at bounding box center [866, 104] width 29 height 29
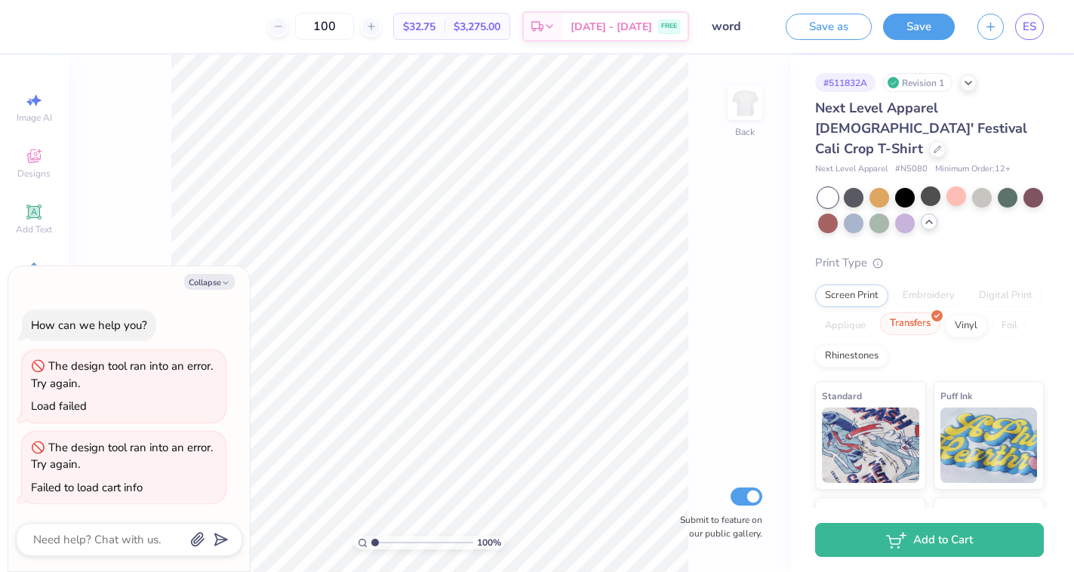
click at [922, 313] on div "Transfers" at bounding box center [910, 324] width 60 height 23
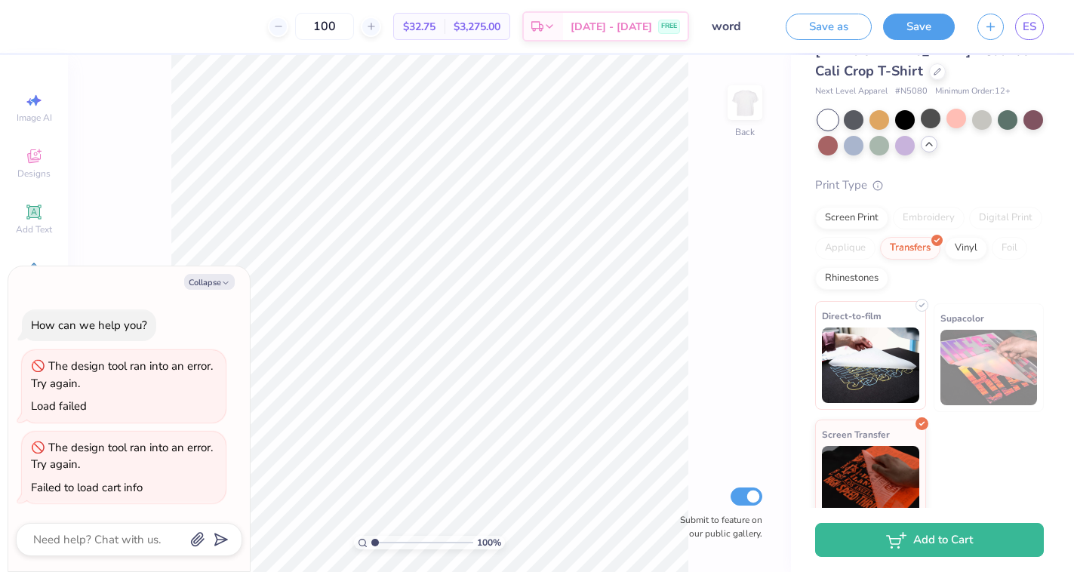
scroll to position [77, 0]
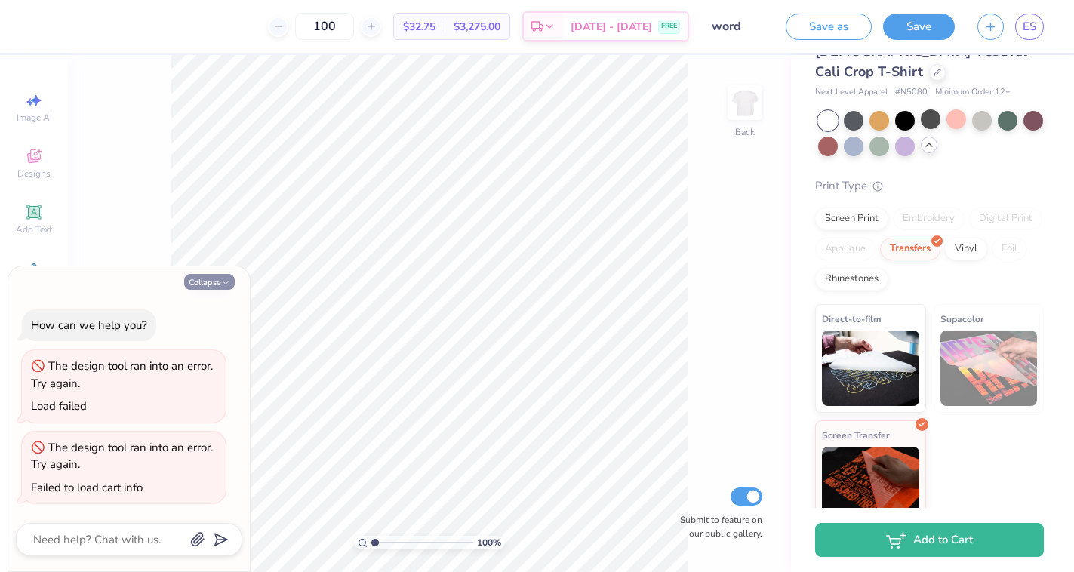
click at [228, 286] on icon "button" at bounding box center [225, 283] width 9 height 9
type textarea "x"
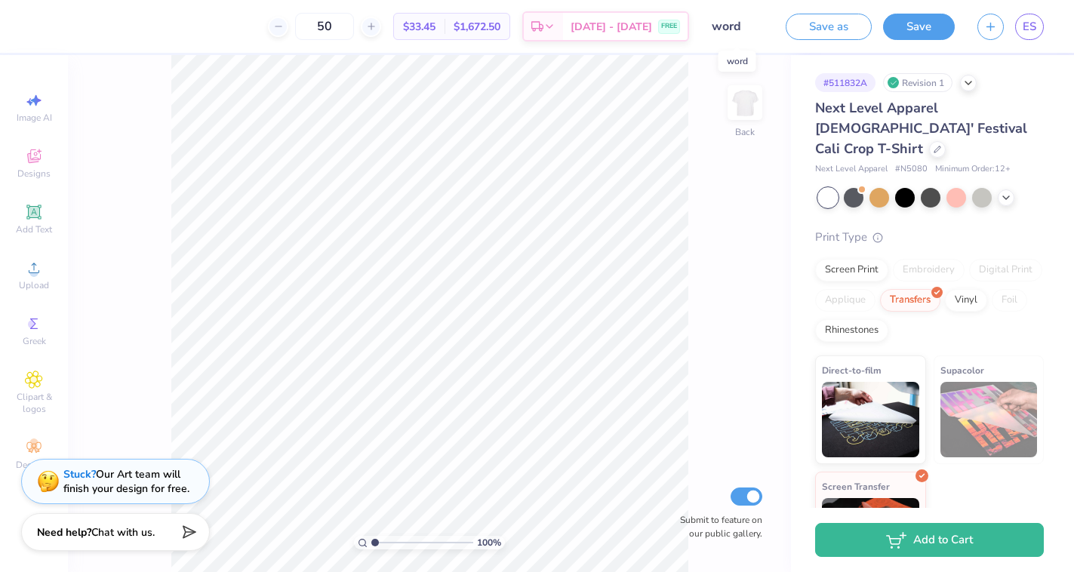
click at [726, 30] on input "word" at bounding box center [738, 26] width 74 height 30
